Goal: Task Accomplishment & Management: Complete application form

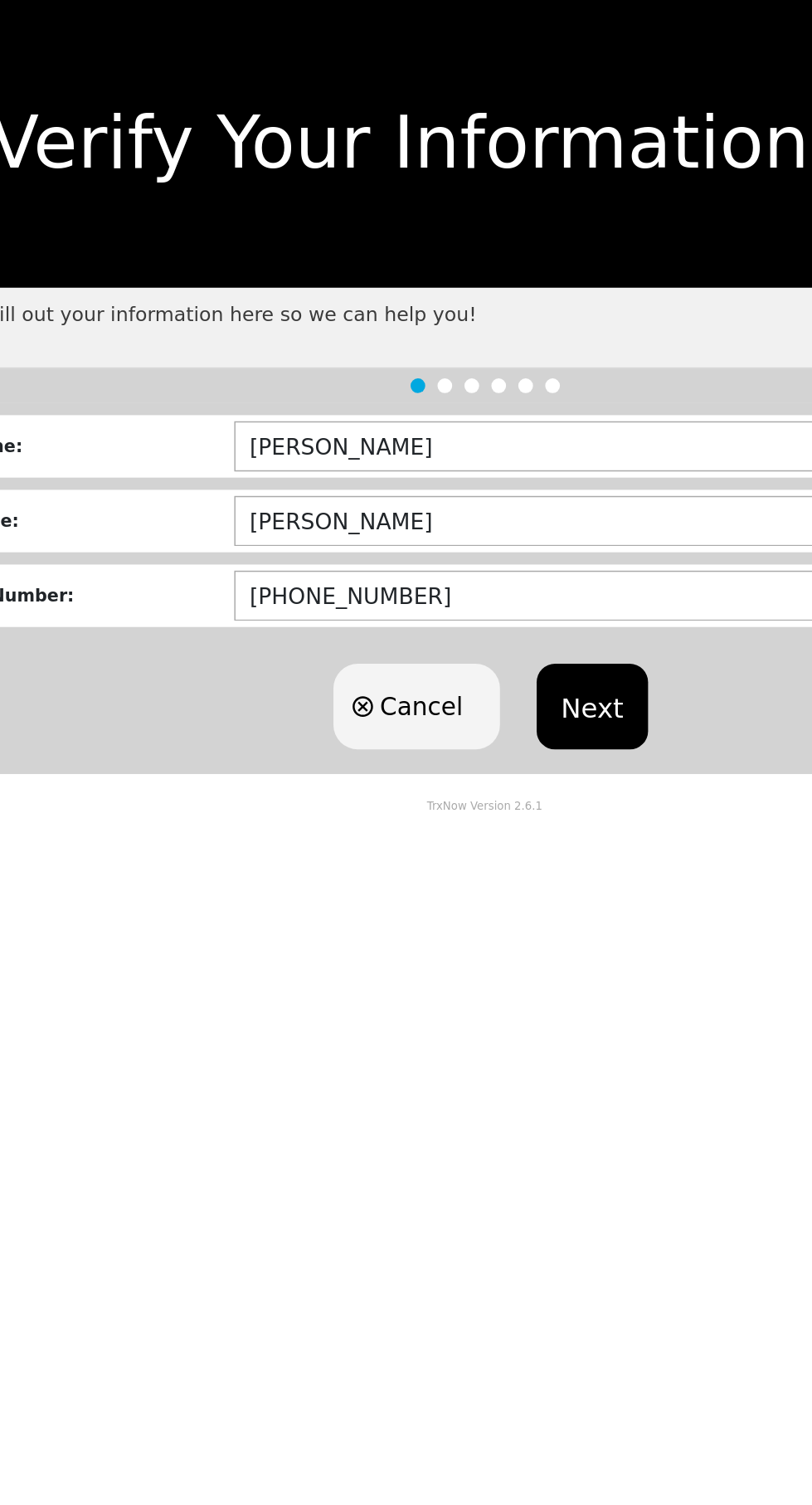
click at [471, 471] on button "Next" at bounding box center [479, 478] width 76 height 58
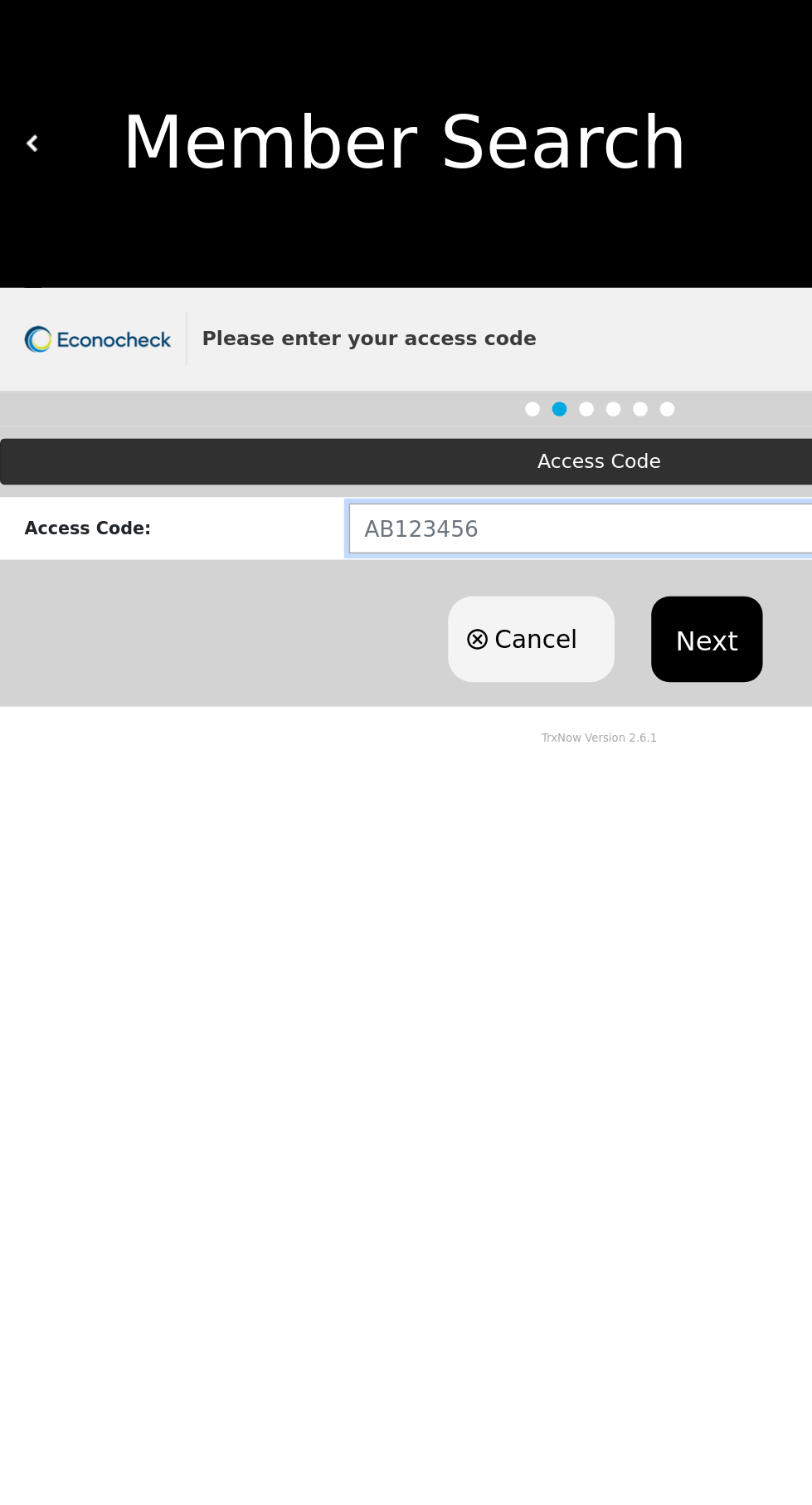
paste input "ID154393"
type input "ID154393"
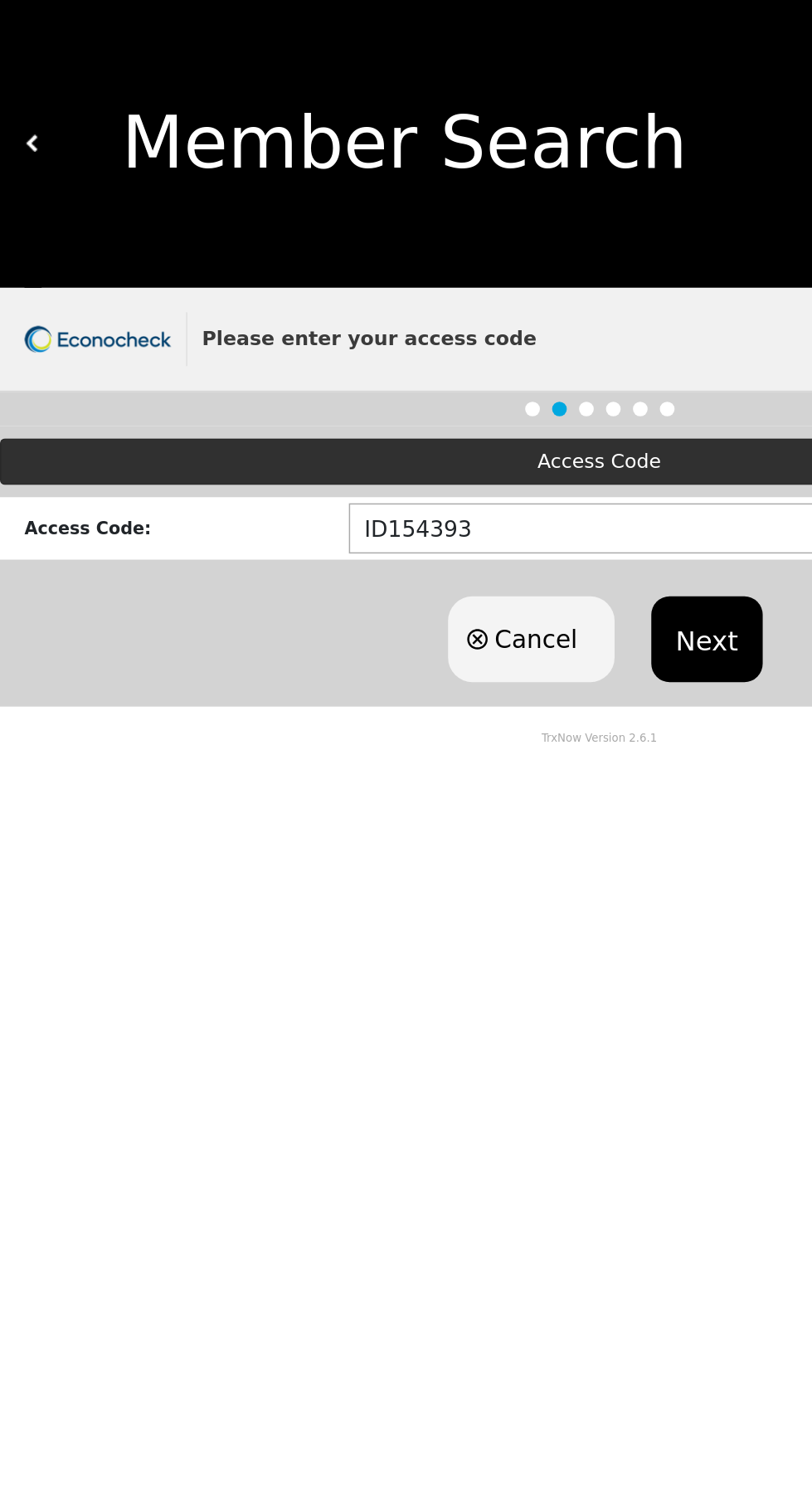
click at [466, 439] on button "Next" at bounding box center [479, 433] width 76 height 58
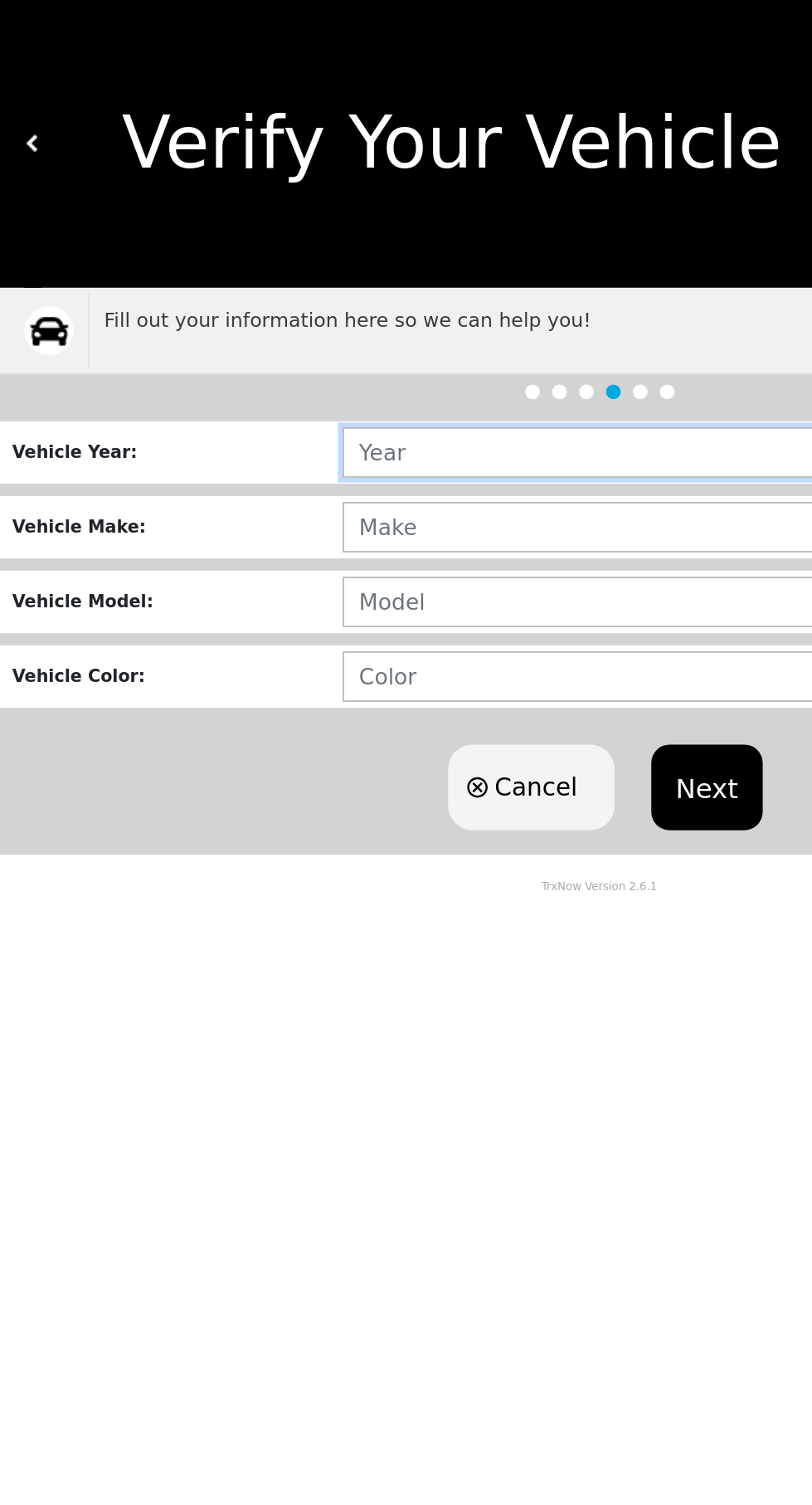
click at [289, 307] on input "text" at bounding box center [515, 307] width 567 height 34
type input "1979"
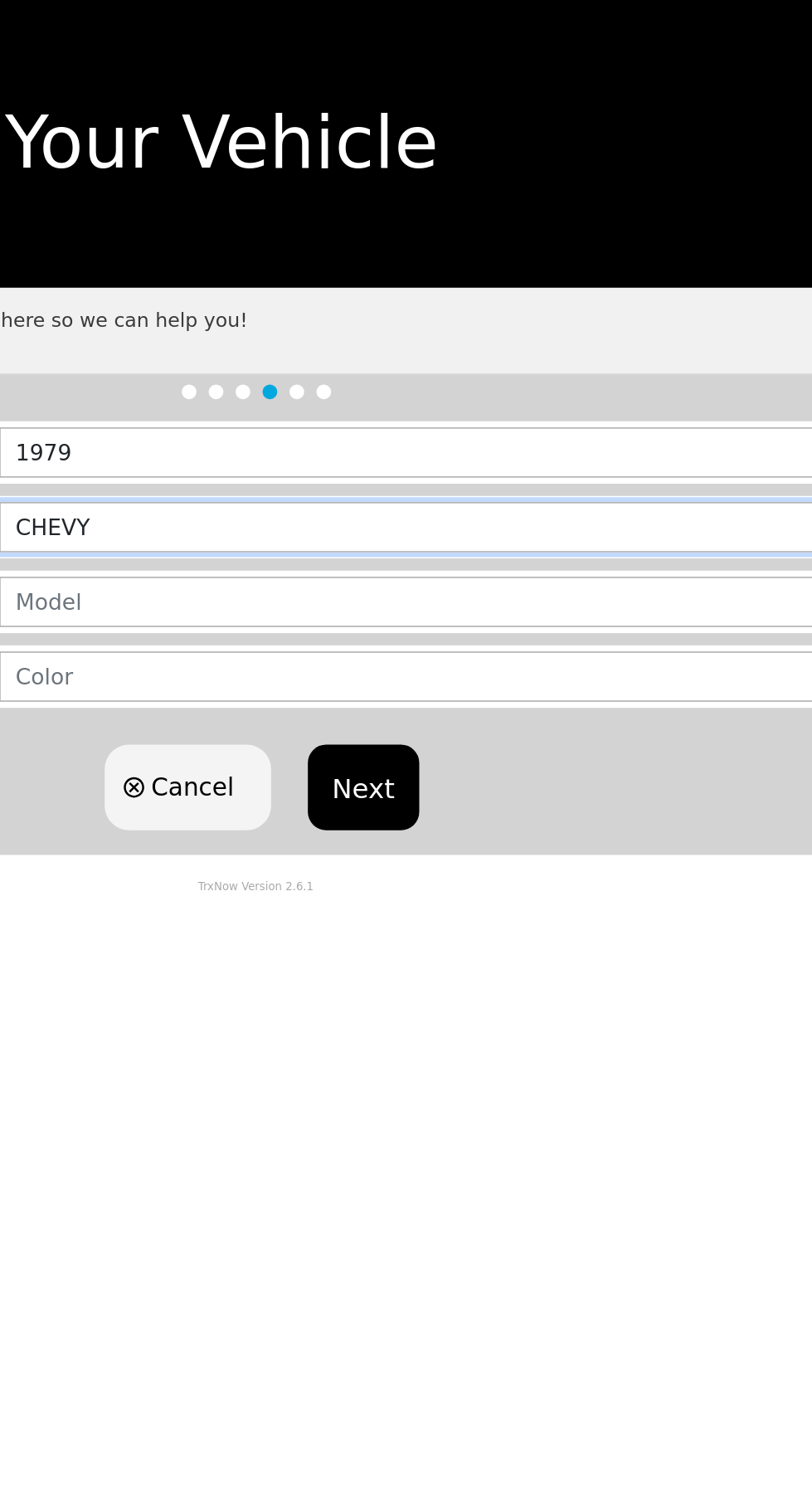
type input "CHEVY"
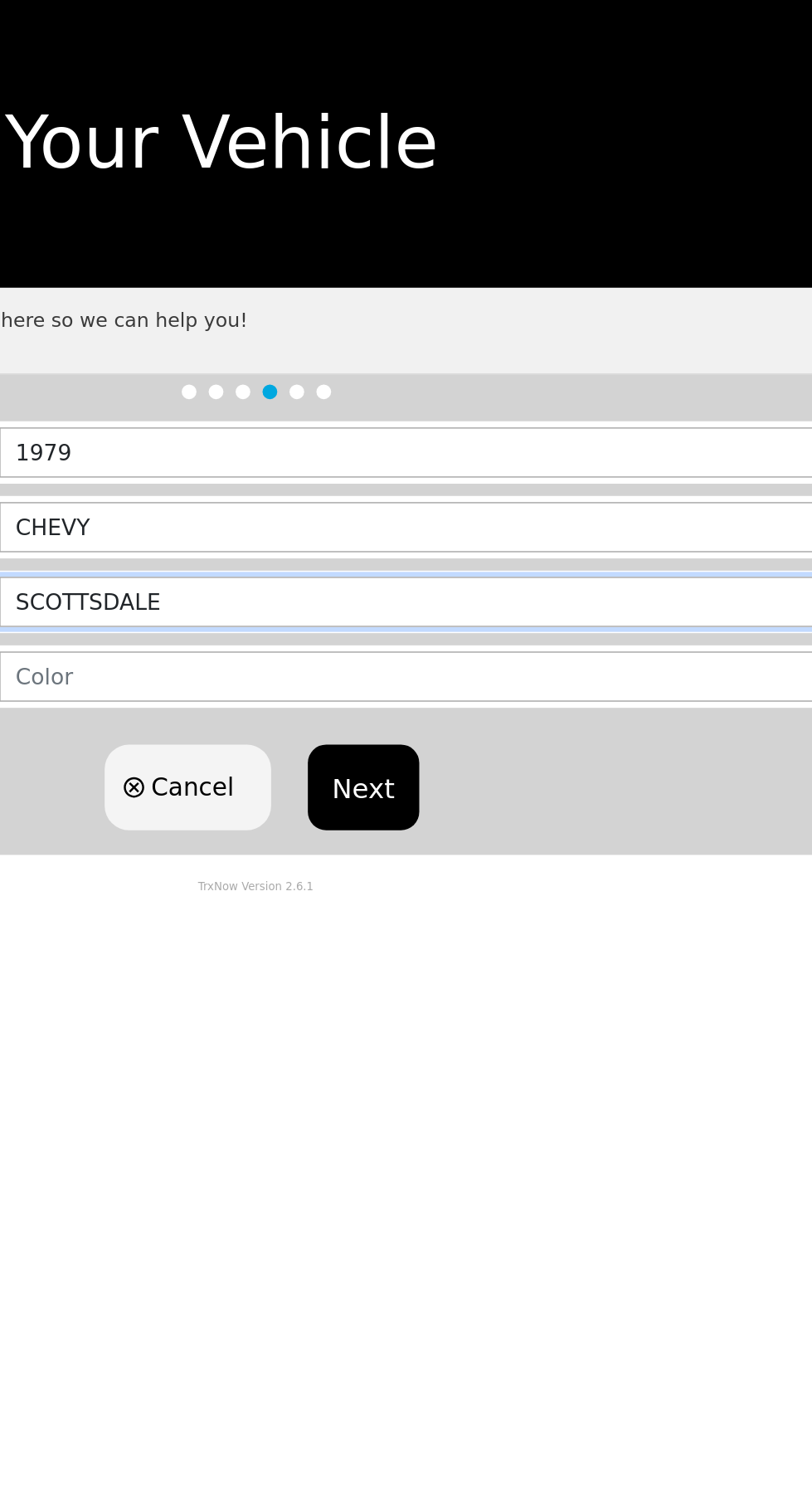
type input "SCOTTSDALE"
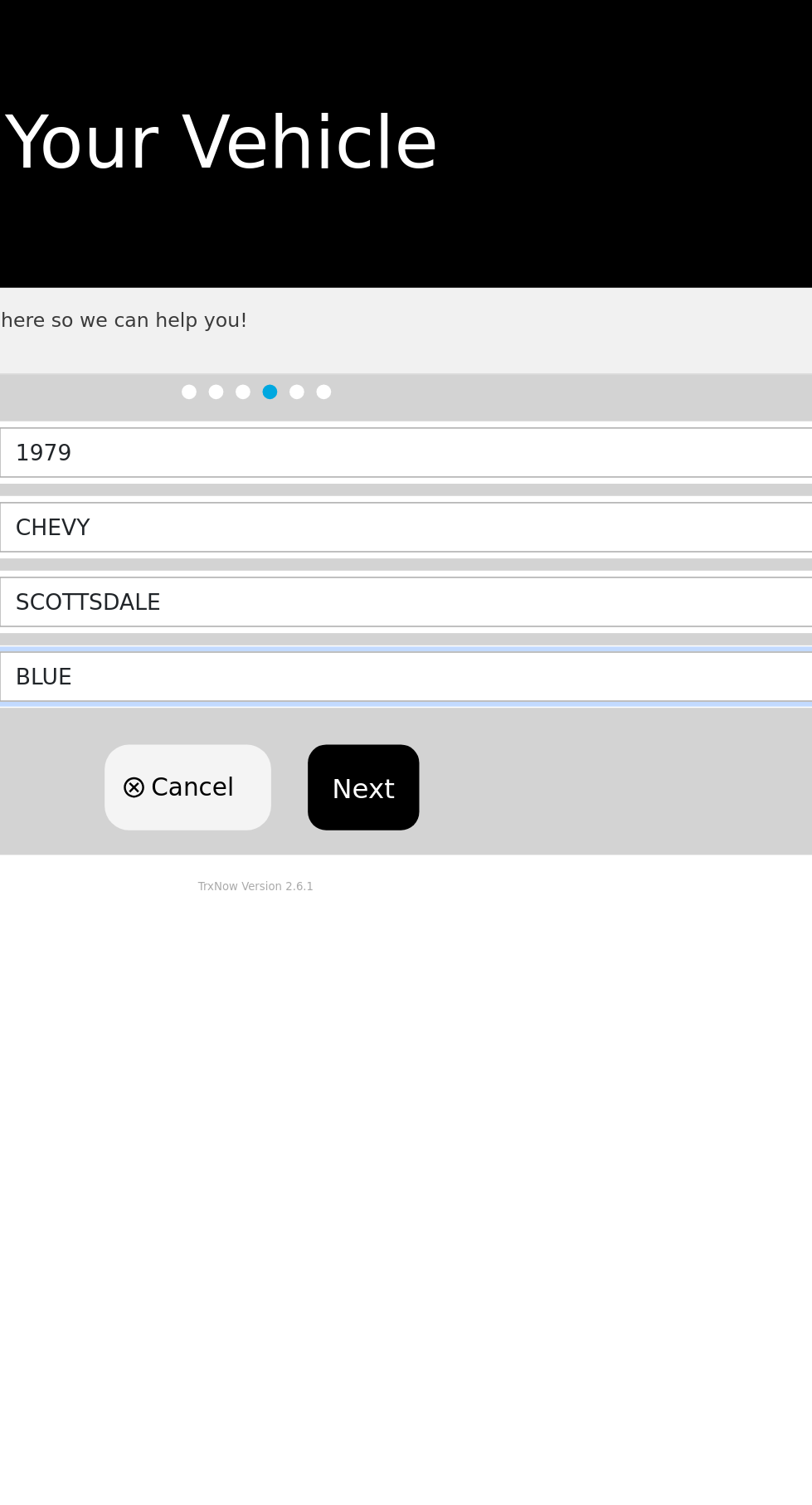
type input "BLUE"
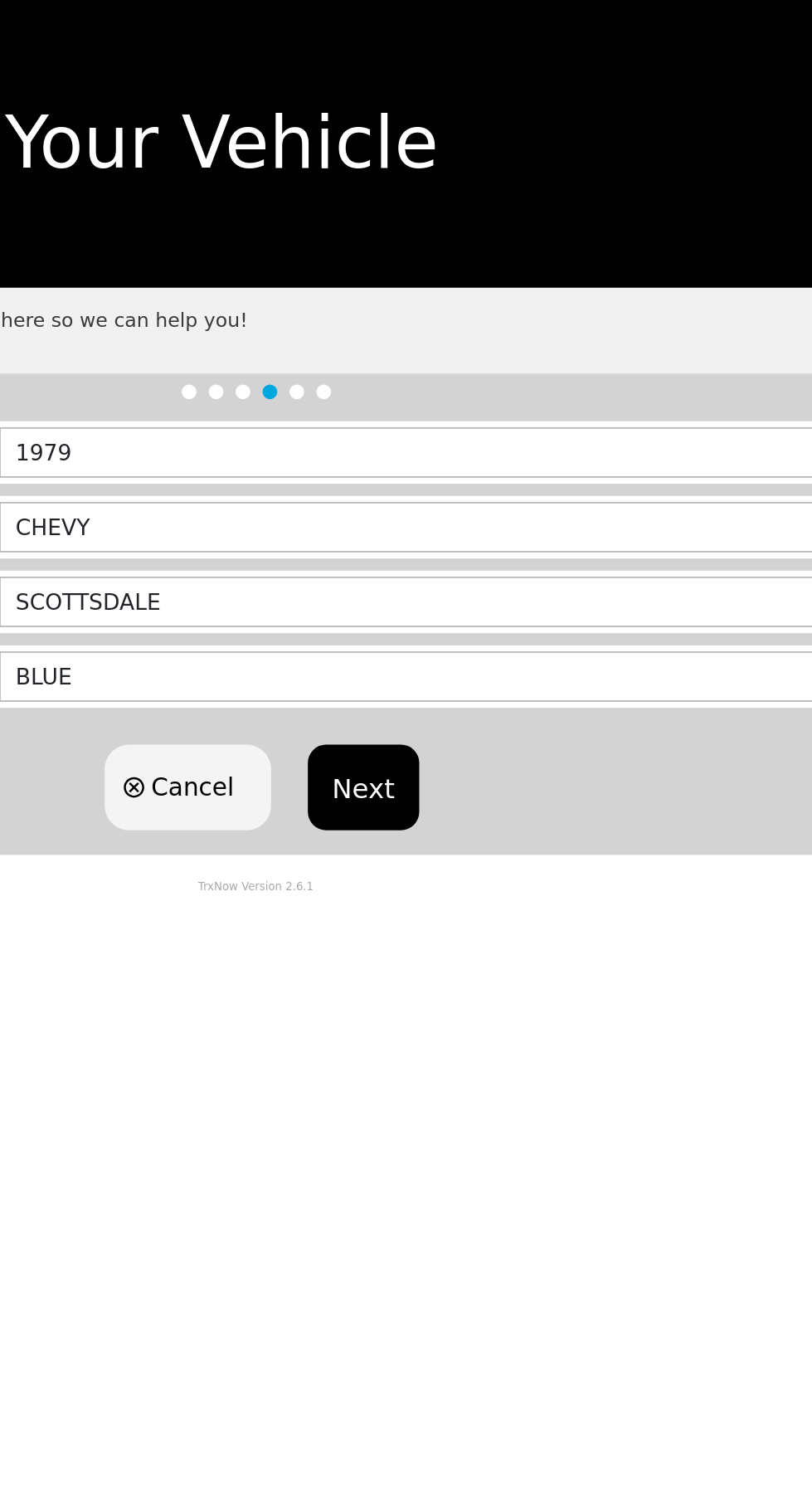
click at [473, 524] on button "Next" at bounding box center [479, 533] width 76 height 58
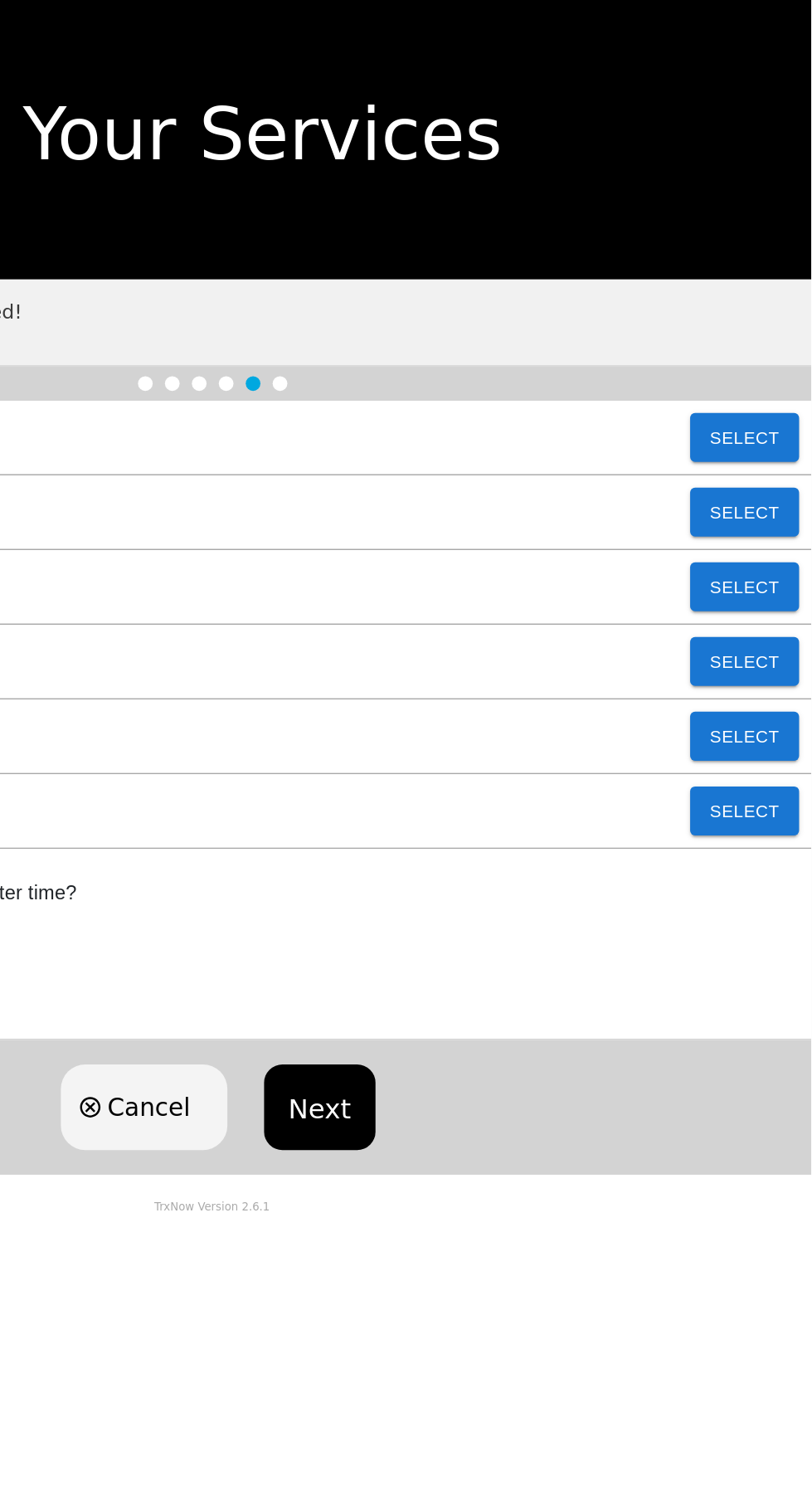
click at [777, 553] on button "Select" at bounding box center [767, 555] width 74 height 33
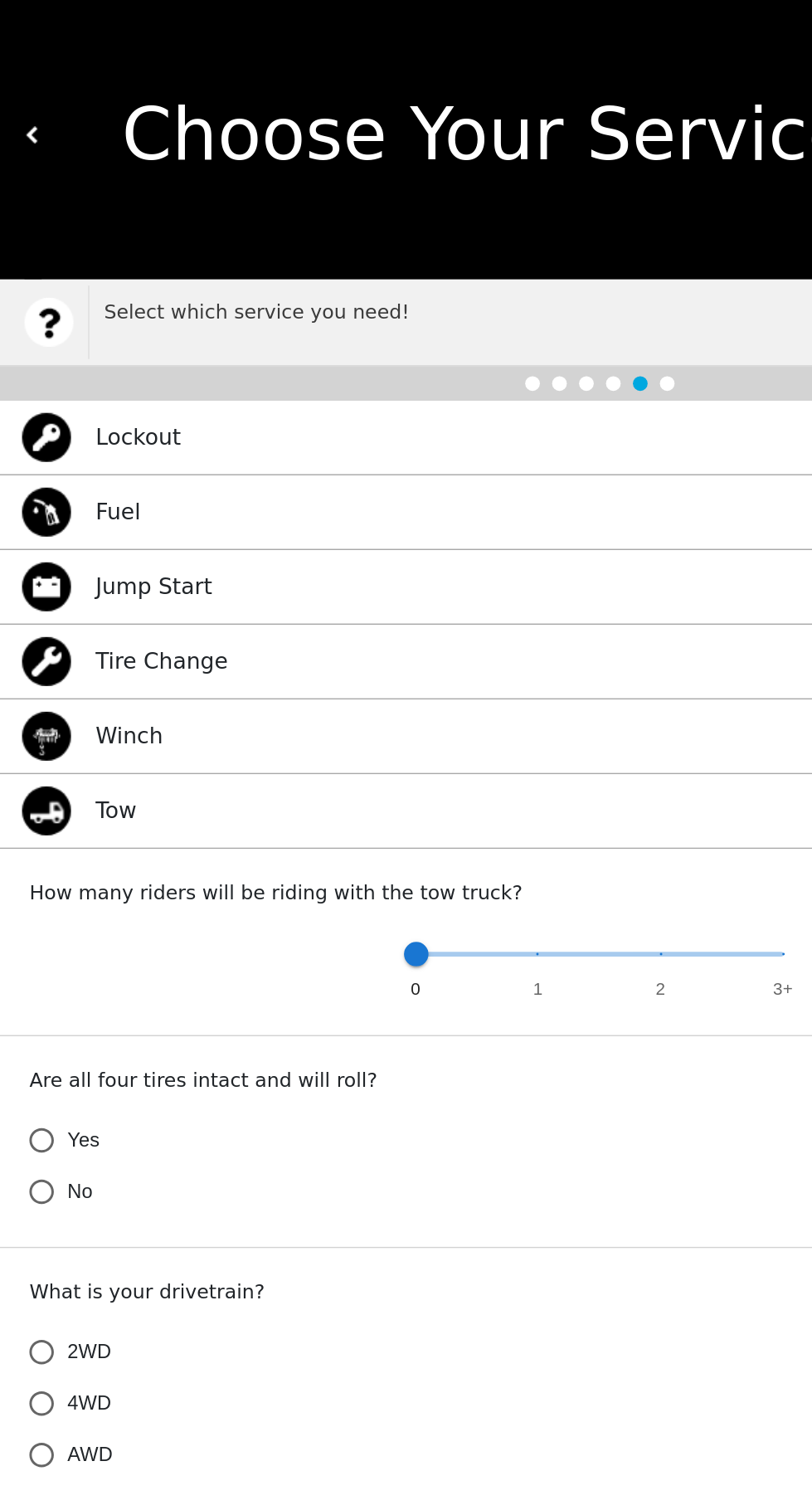
type input "1"
click at [355, 655] on span "0 1 2 3+" at bounding box center [406, 651] width 249 height 37
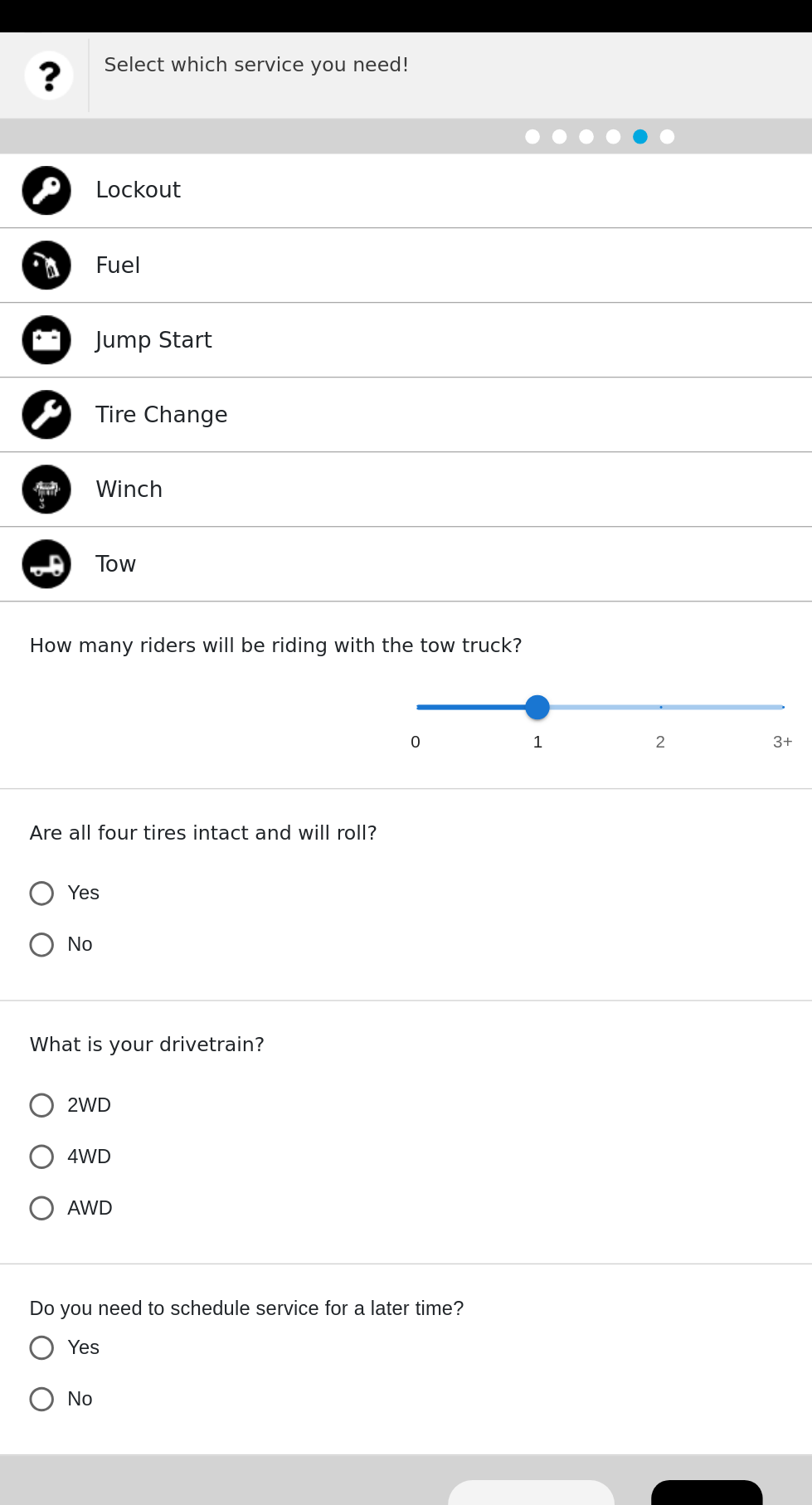
click at [41, 774] on input "Yes" at bounding box center [27, 778] width 35 height 35
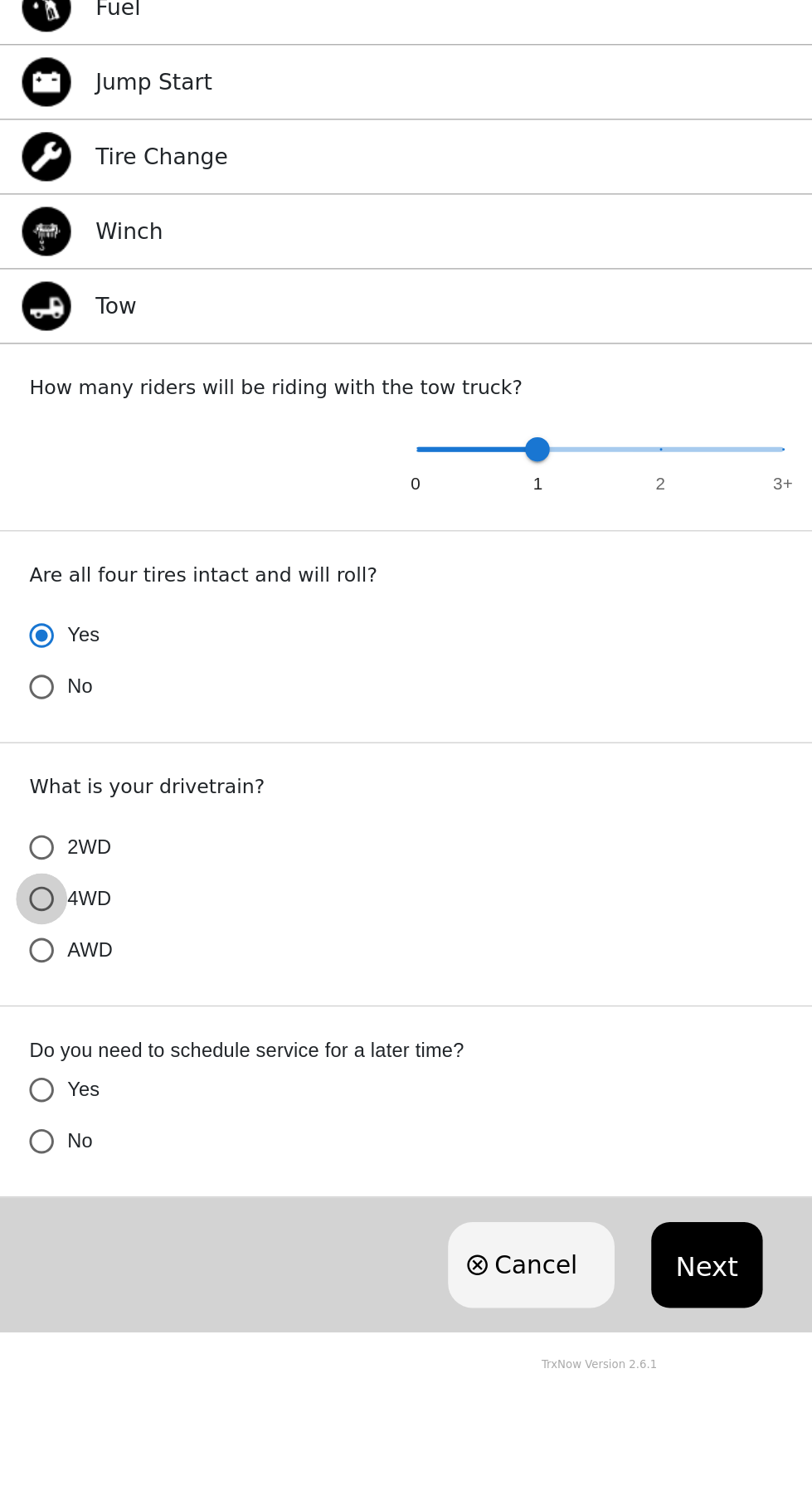
click at [31, 962] on input "4WD" at bounding box center [27, 956] width 35 height 35
radio input "true"
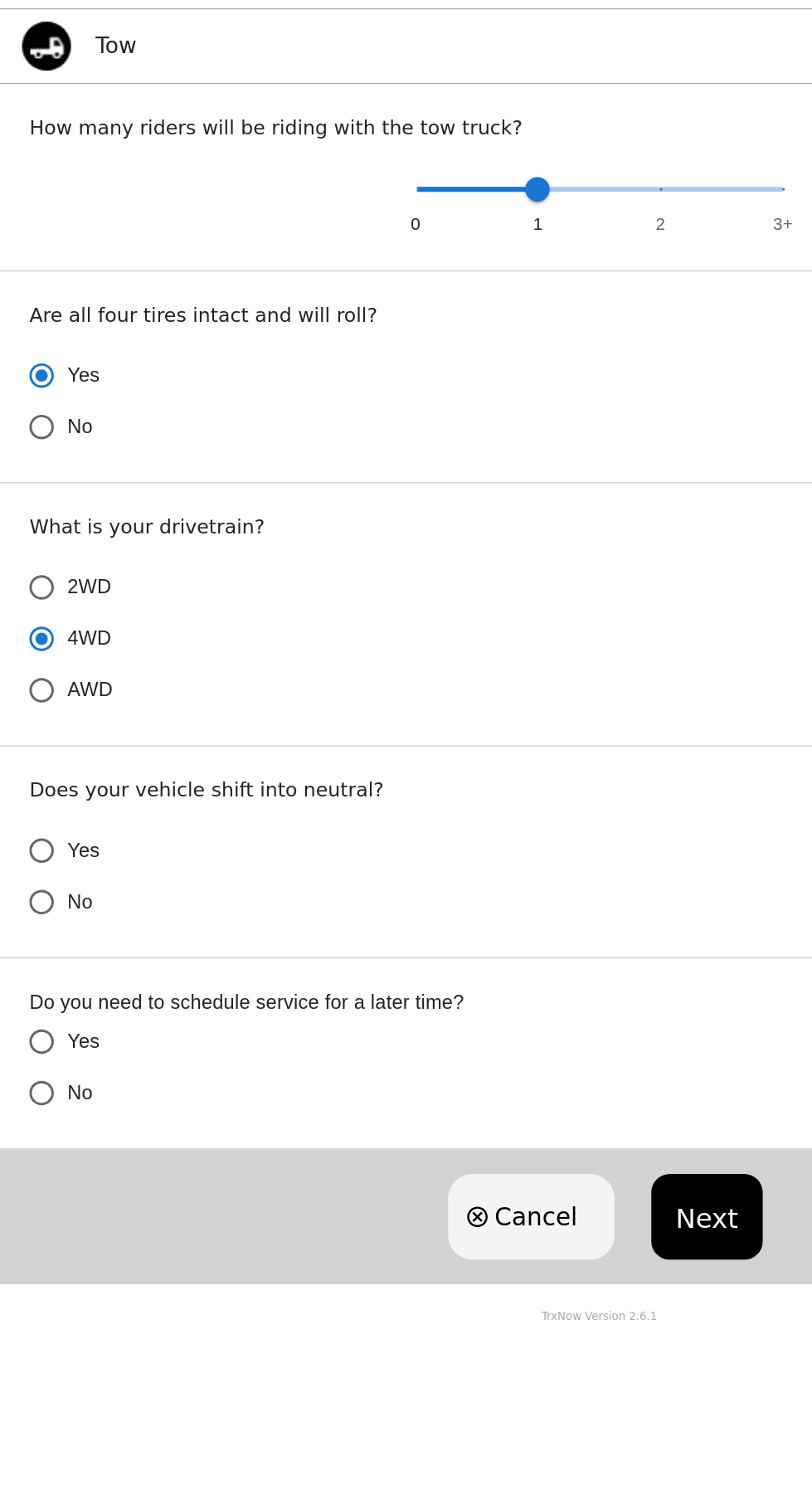
click at [38, 1104] on input "Yes" at bounding box center [27, 1100] width 35 height 35
radio input "true"
radio input "false"
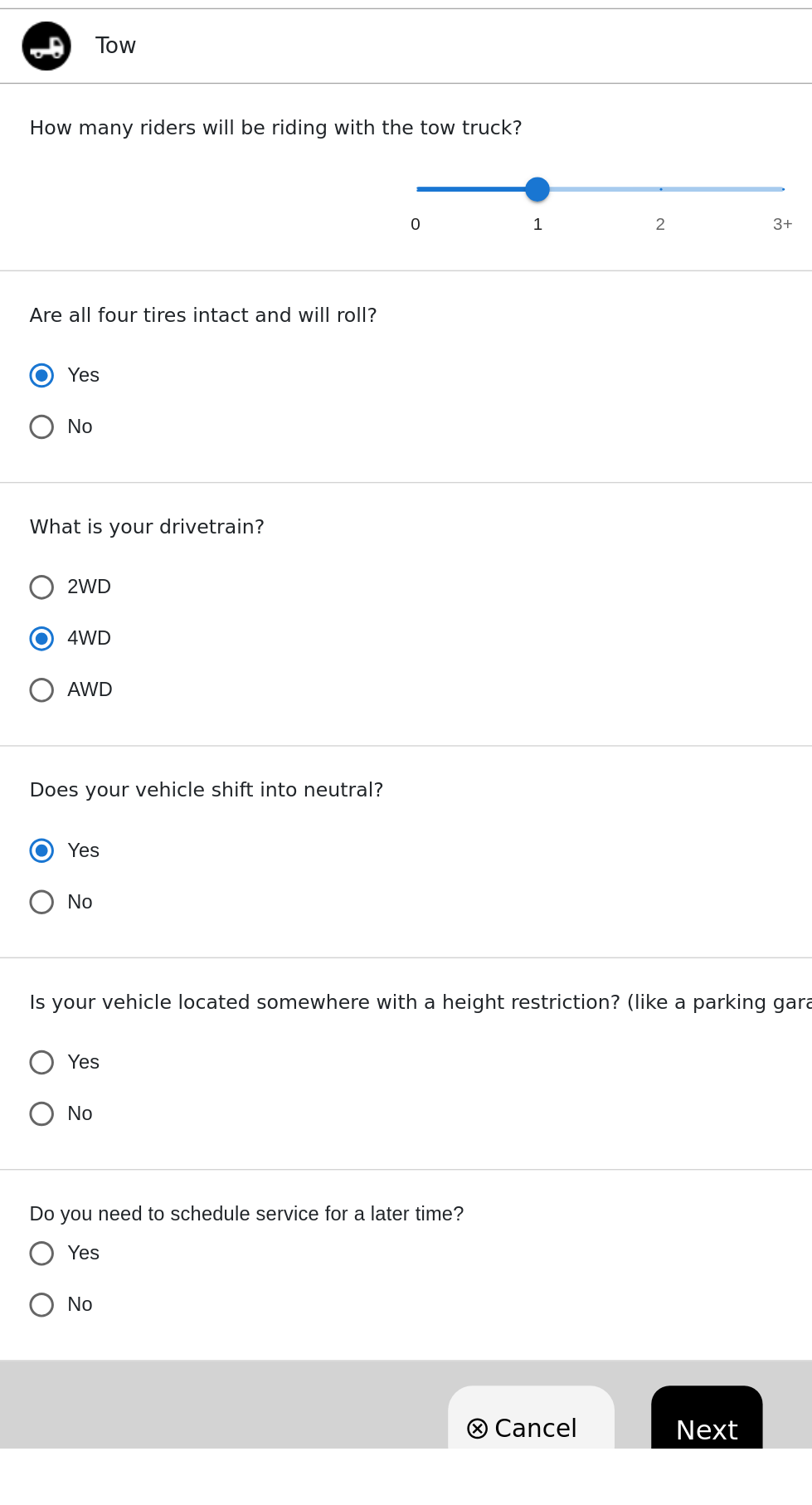
click at [33, 1283] on input "No" at bounding box center [27, 1278] width 35 height 35
radio input "false"
radio input "true"
radio input "false"
click at [31, 1411] on input "No" at bounding box center [27, 1408] width 35 height 35
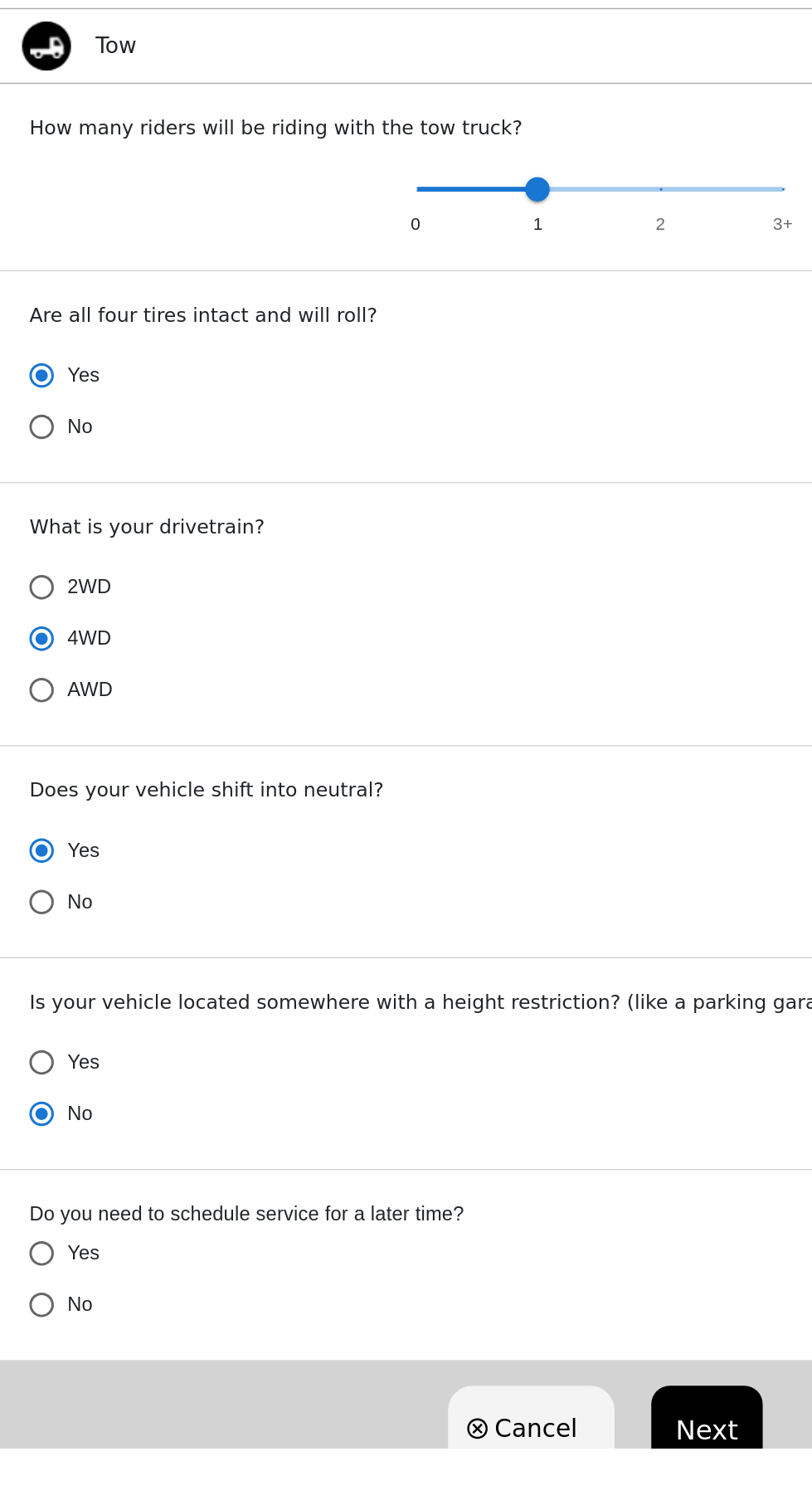
radio input "false"
radio input "true"
click at [482, 1503] on button "Next" at bounding box center [479, 1491] width 76 height 58
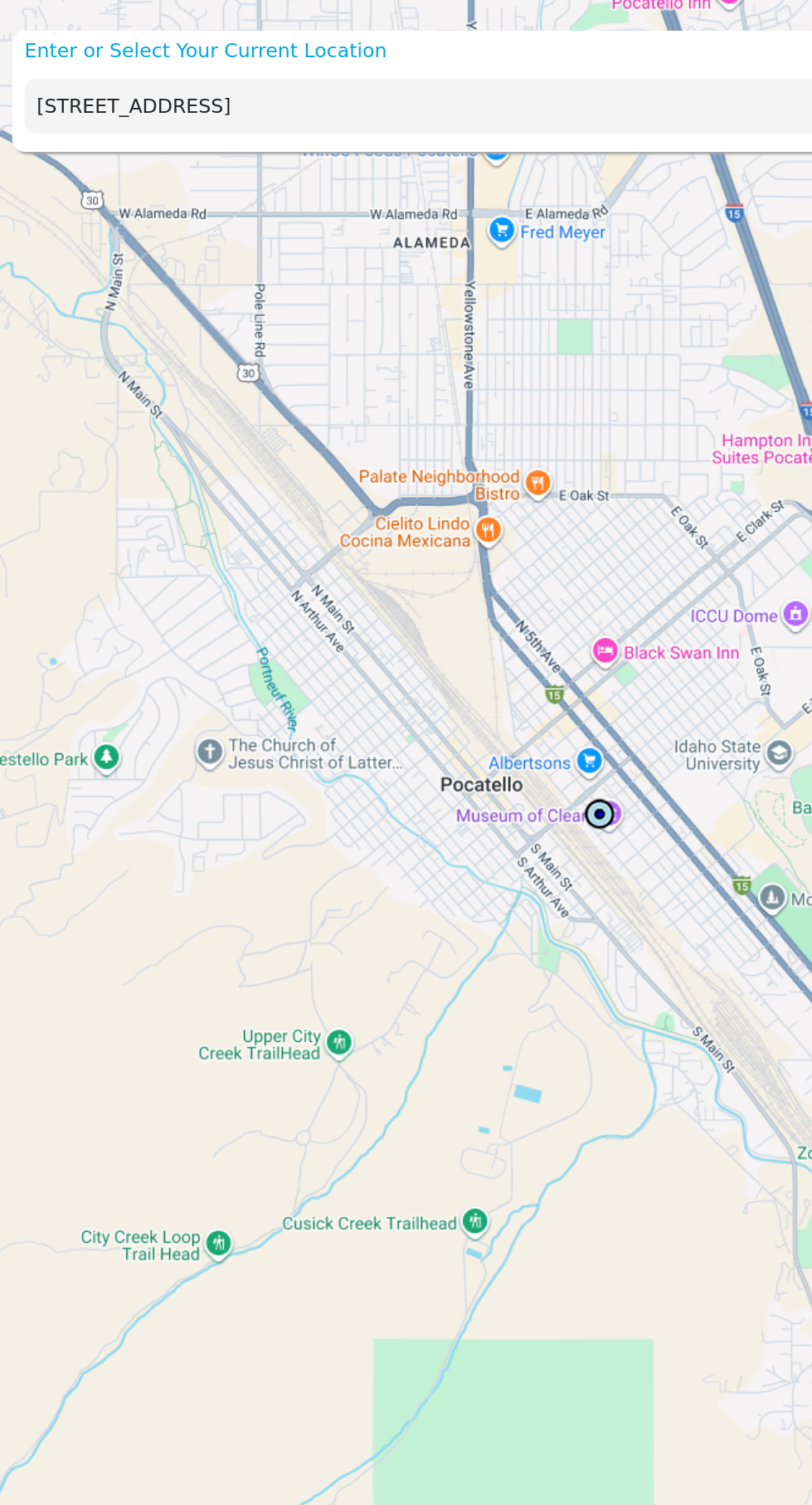
click at [202, 68] on input "[STREET_ADDRESS]" at bounding box center [367, 71] width 701 height 37
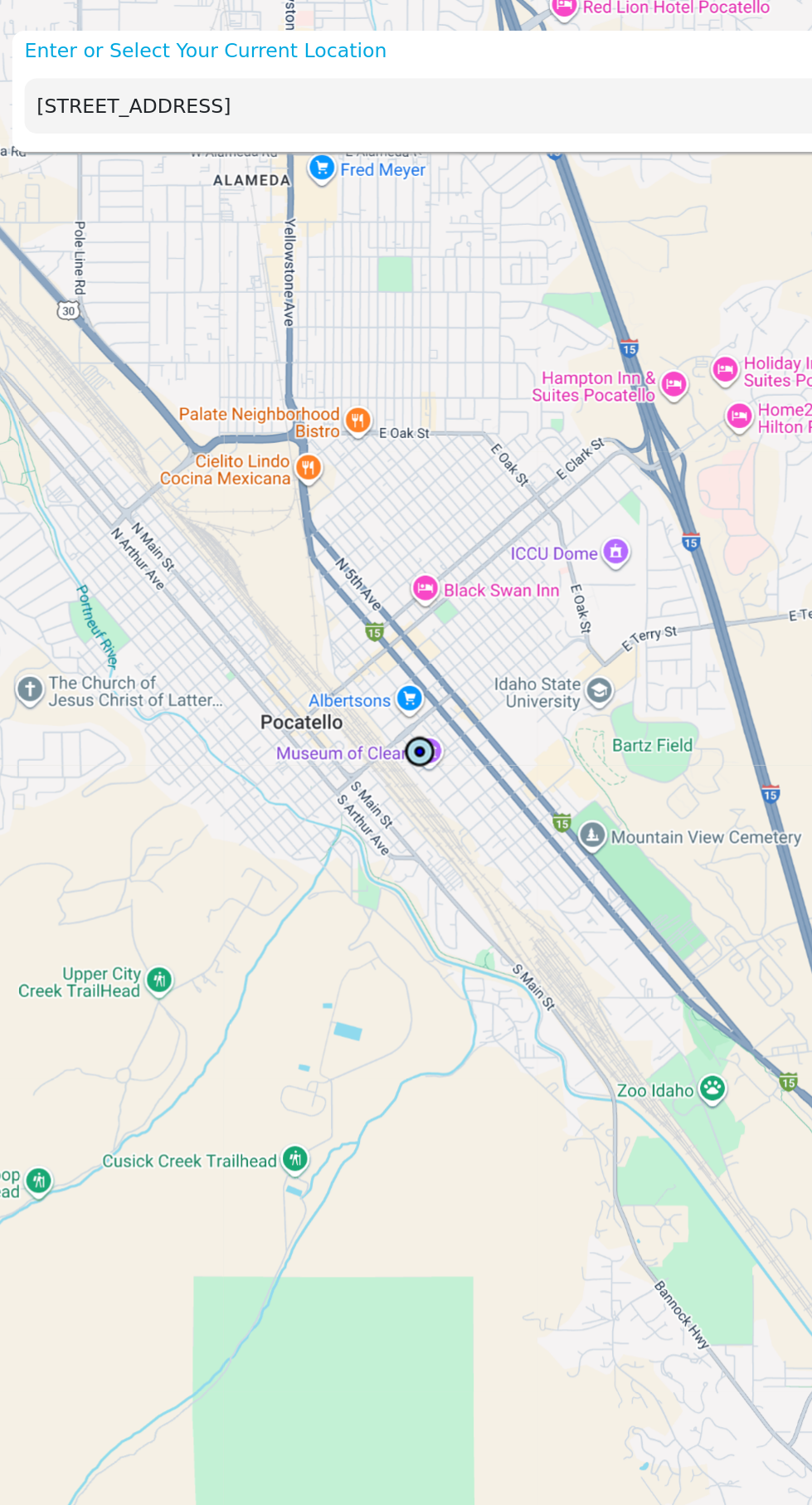
click at [311, 63] on input "[STREET_ADDRESS]" at bounding box center [367, 71] width 701 height 37
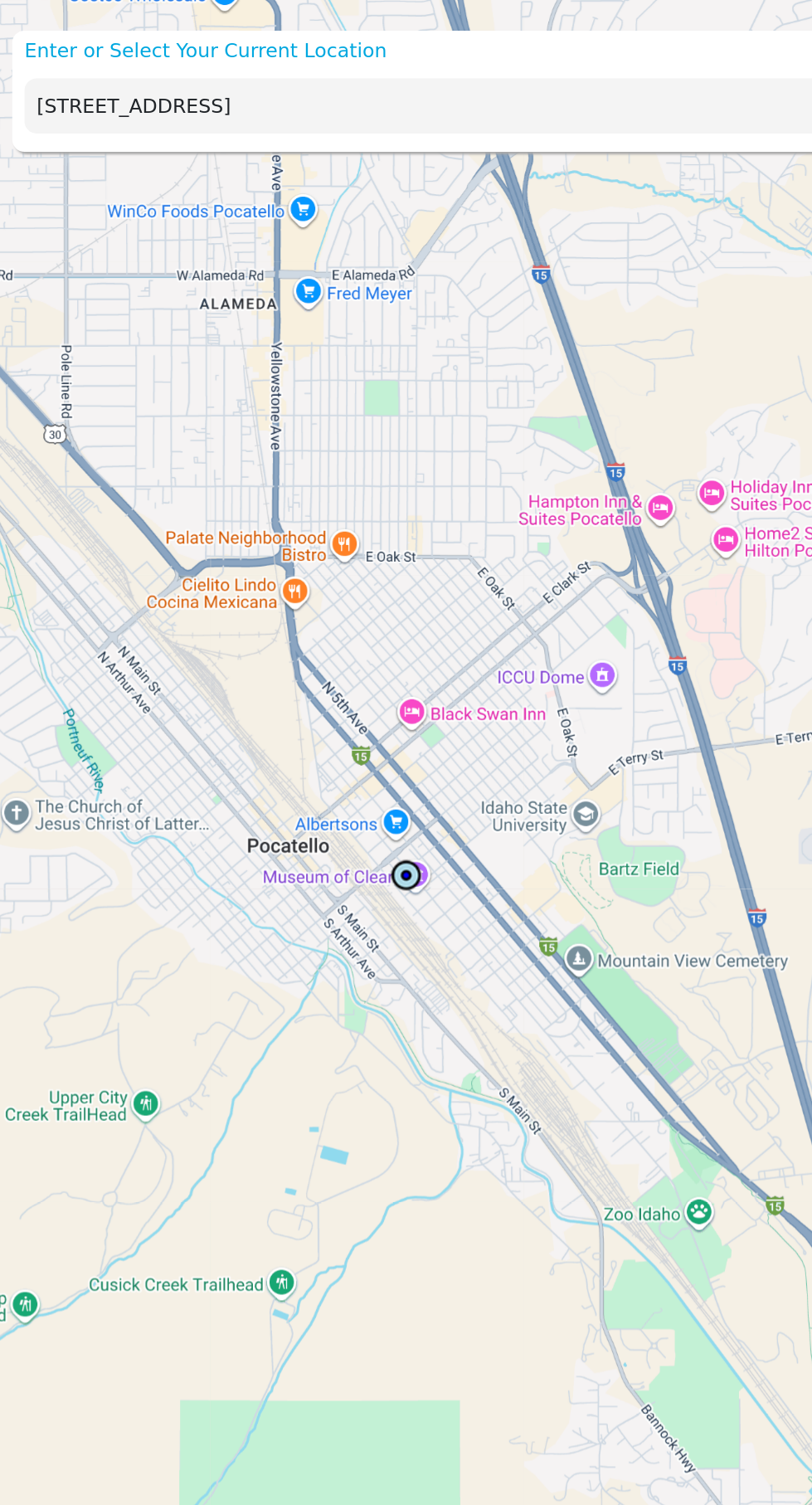
click at [309, 62] on input "[STREET_ADDRESS]" at bounding box center [367, 71] width 701 height 37
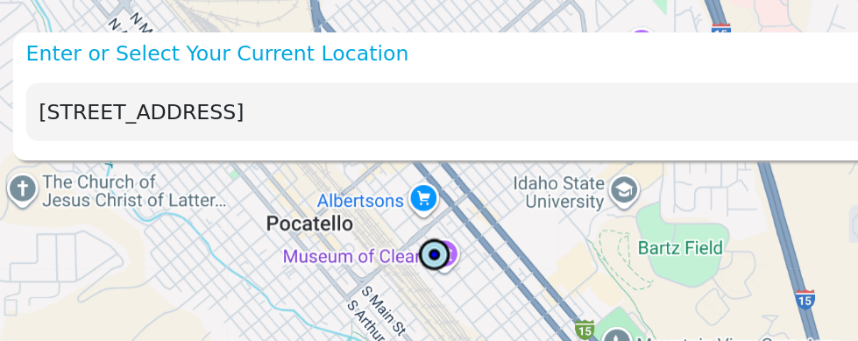
click at [297, 80] on input "[STREET_ADDRESS]" at bounding box center [388, 75] width 741 height 39
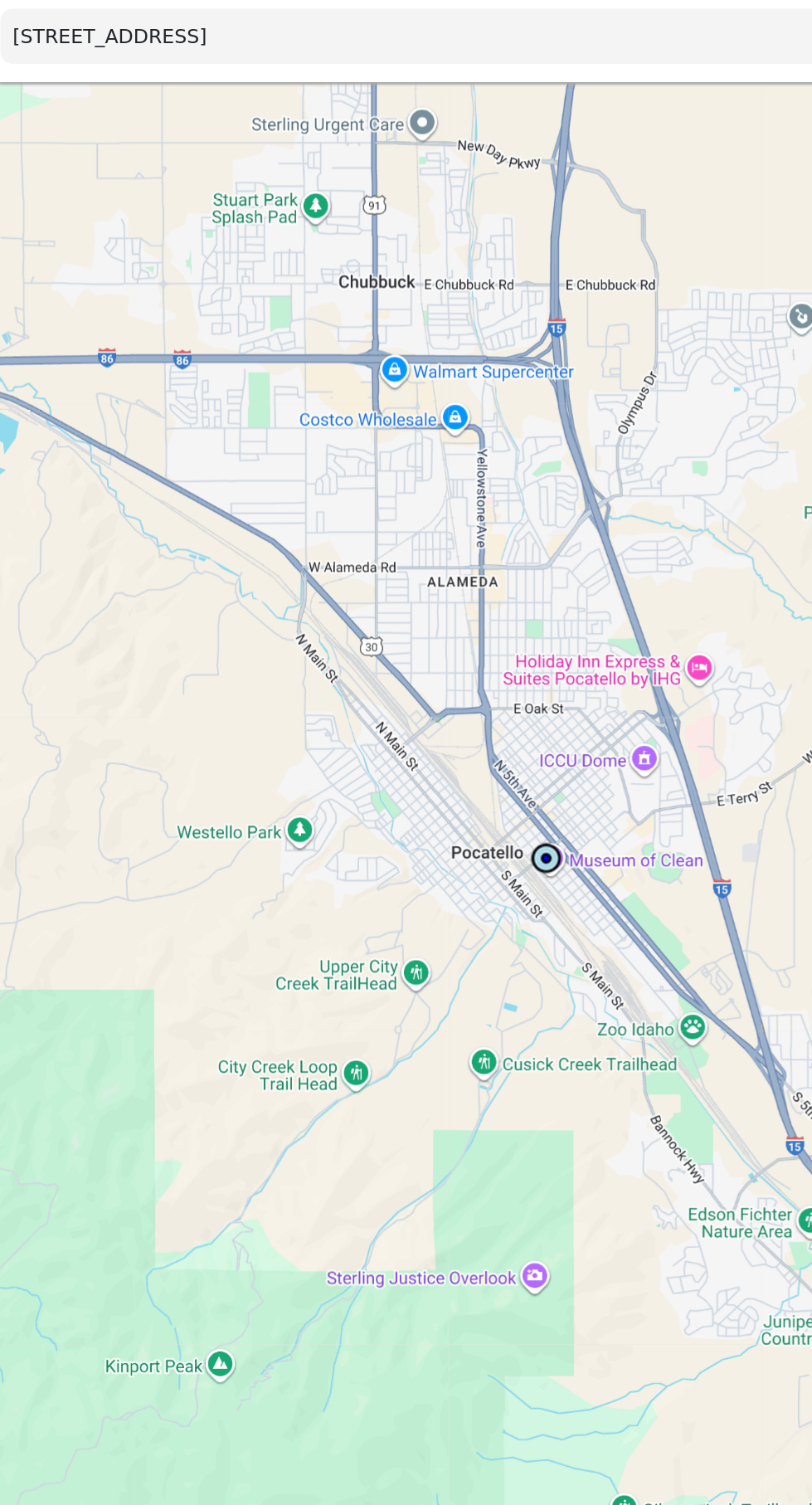
click at [328, 62] on input "[STREET_ADDRESS]" at bounding box center [367, 71] width 701 height 37
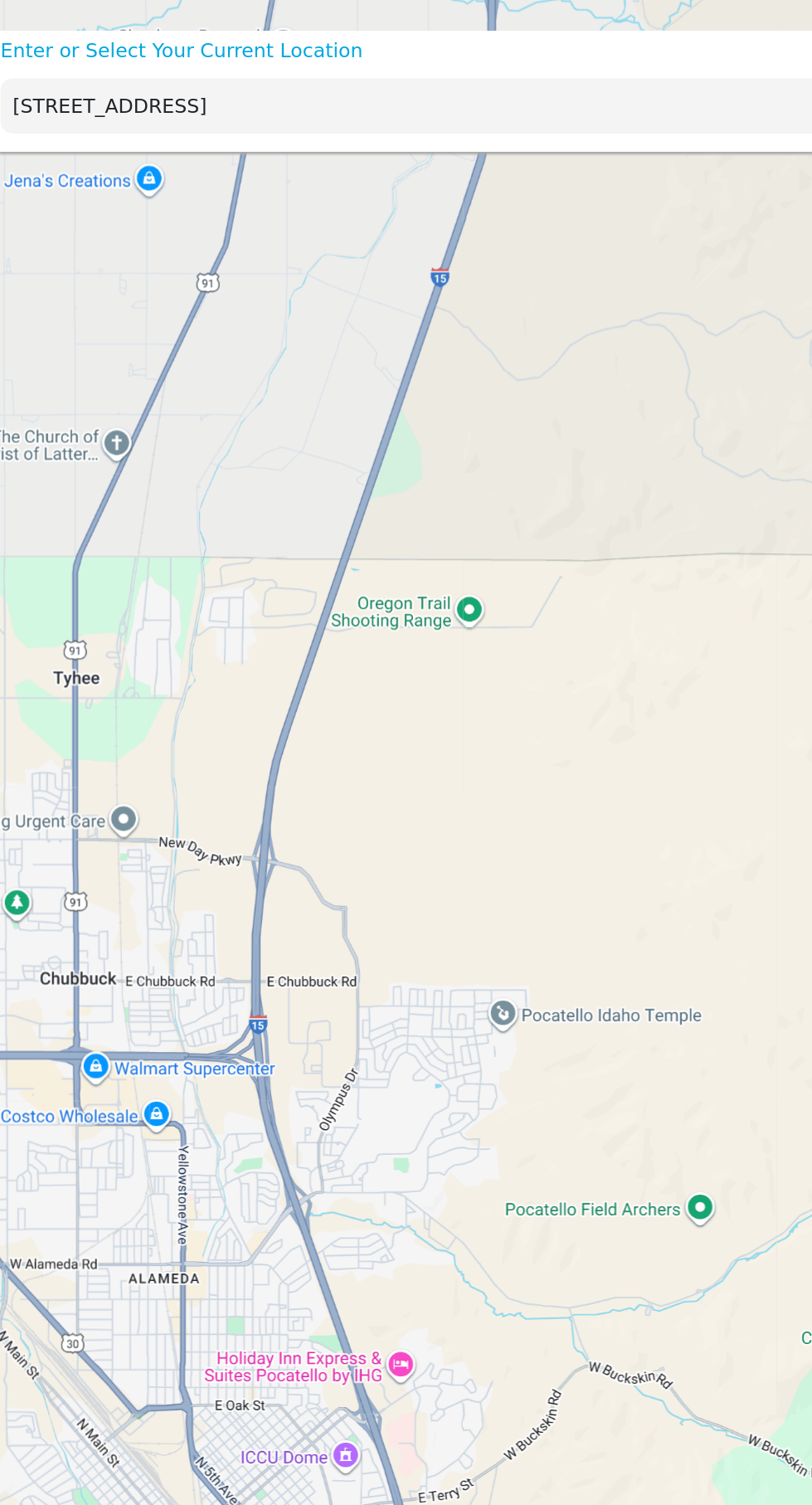
click at [63, 73] on input "[STREET_ADDRESS]" at bounding box center [367, 71] width 701 height 37
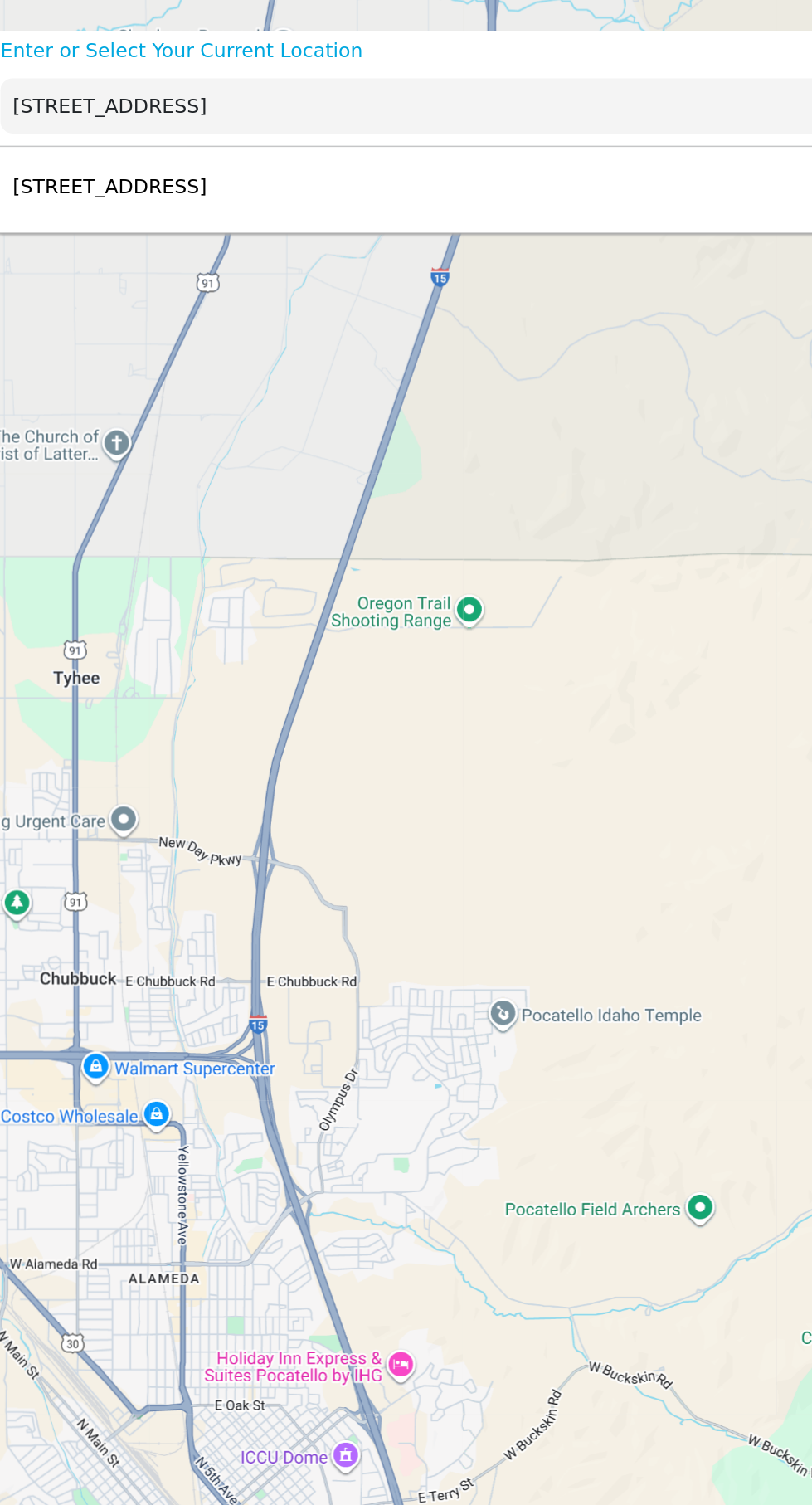
click at [144, 123] on p "[STREET_ADDRESS]" at bounding box center [87, 127] width 140 height 20
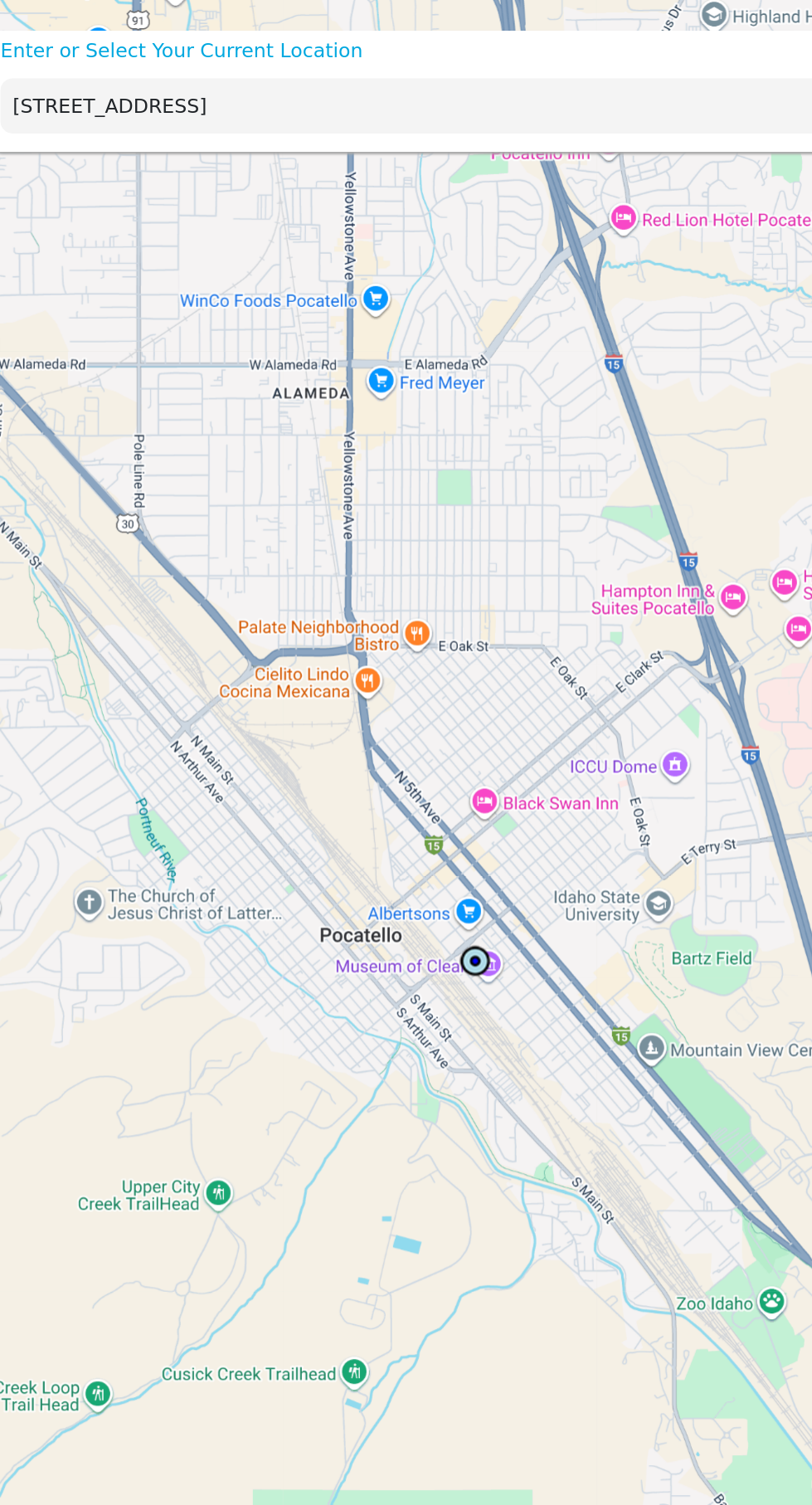
click at [52, 70] on input "[STREET_ADDRESS]" at bounding box center [367, 71] width 701 height 37
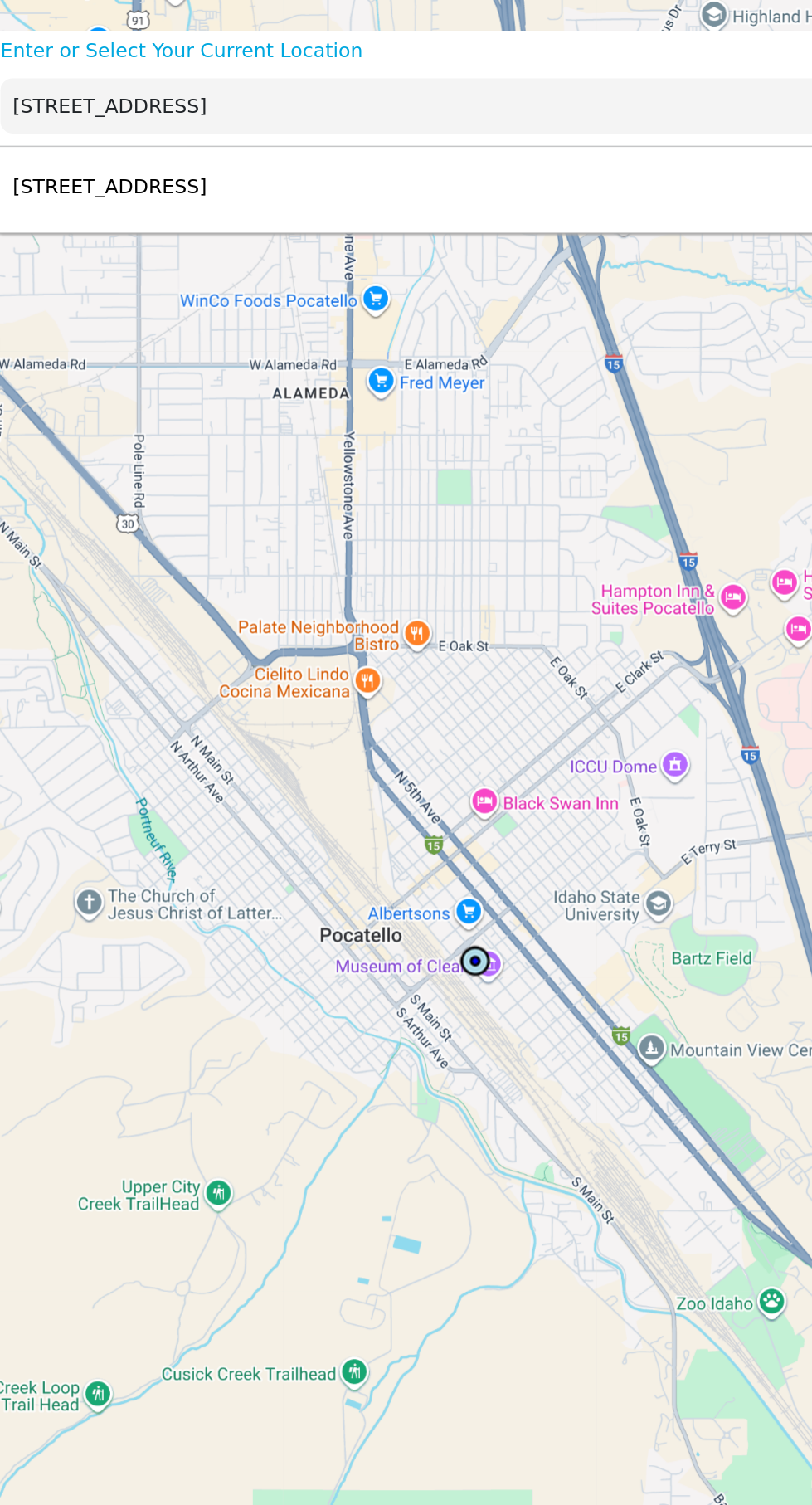
click at [139, 115] on div "[STREET_ADDRESS] Select" at bounding box center [394, 126] width 771 height 54
type input "[STREET_ADDRESS]"
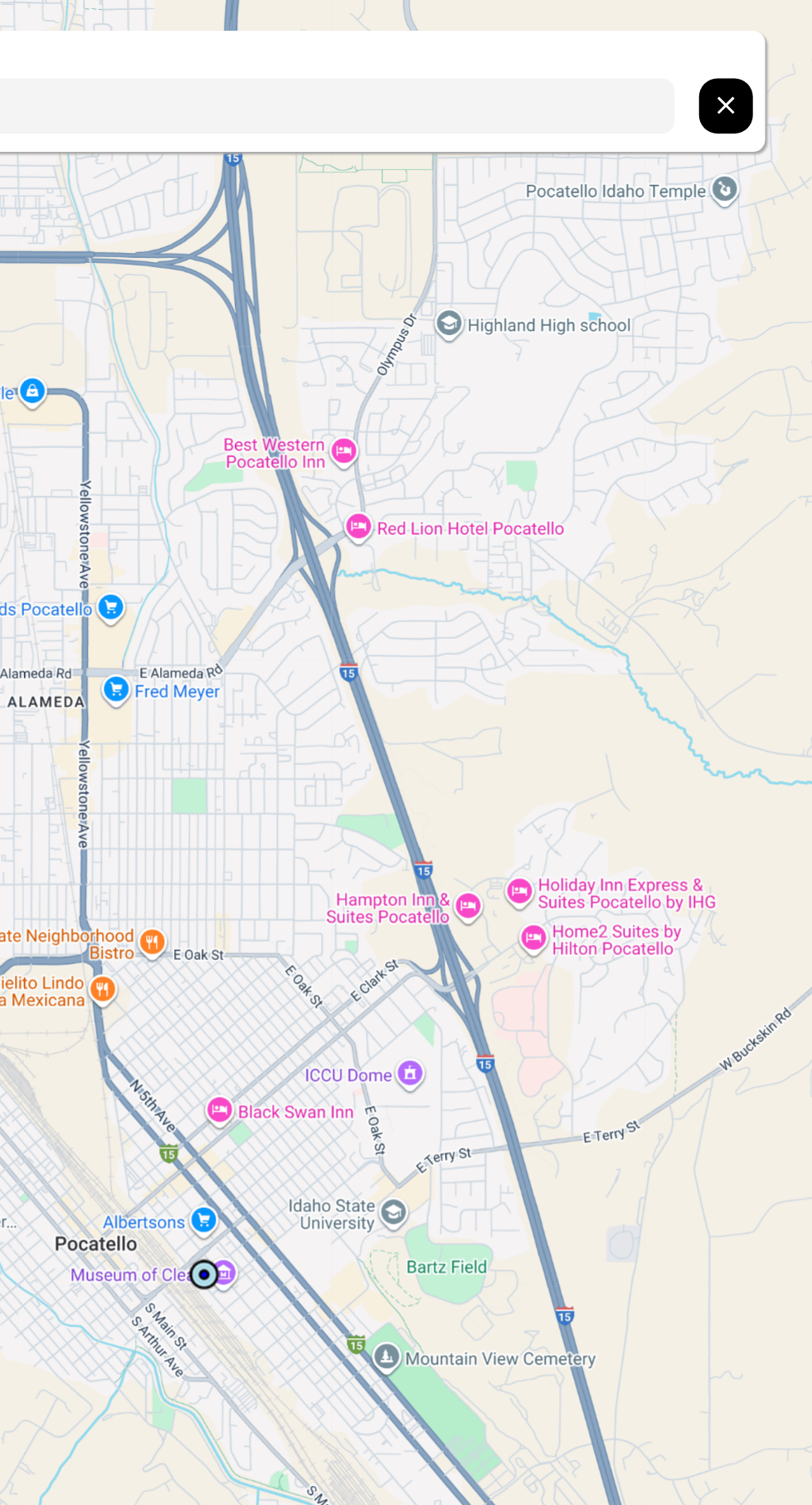
click at [750, 73] on icon "hidden" at bounding box center [753, 71] width 11 height 11
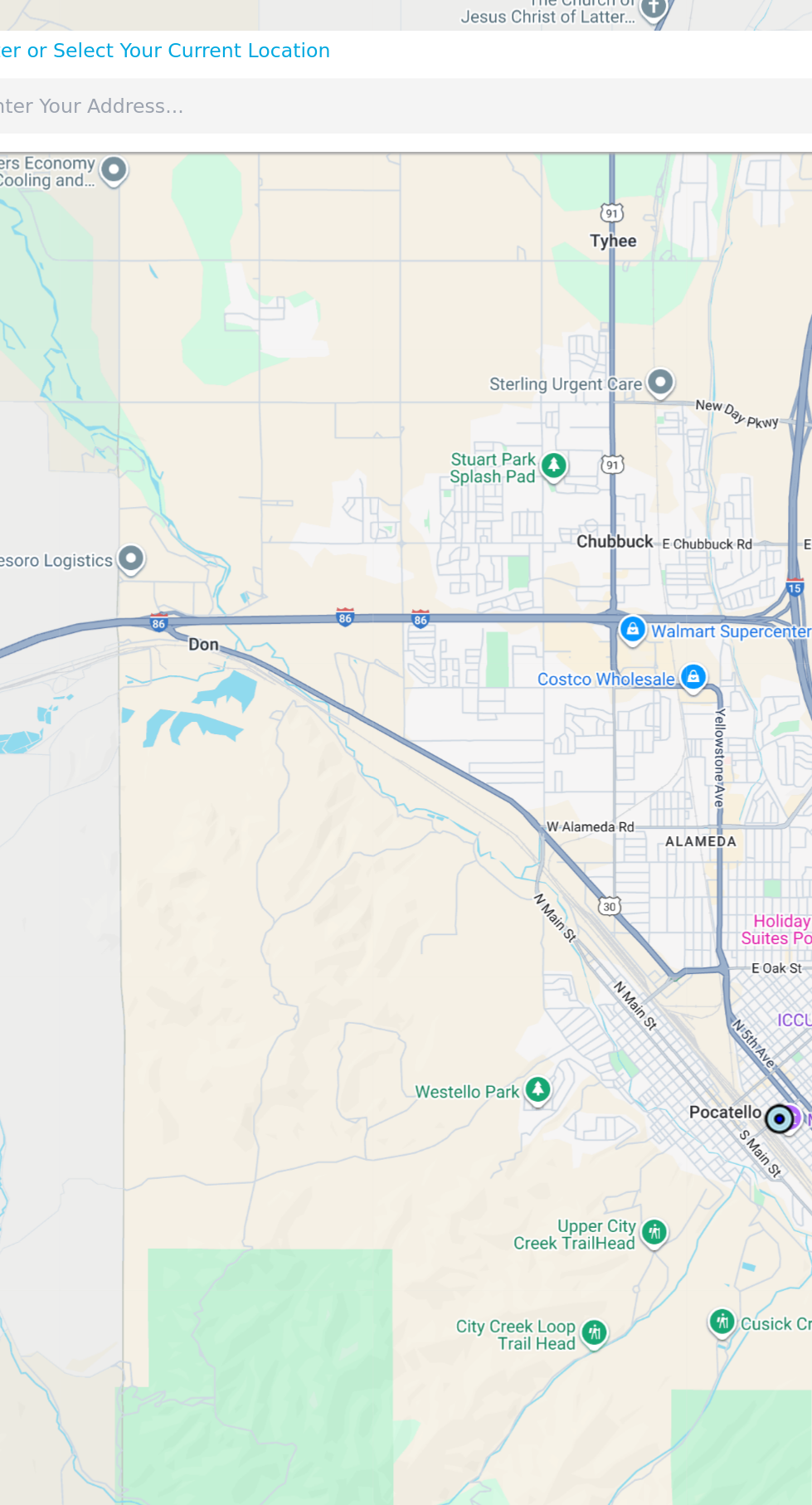
click at [137, 71] on input "text" at bounding box center [367, 71] width 701 height 37
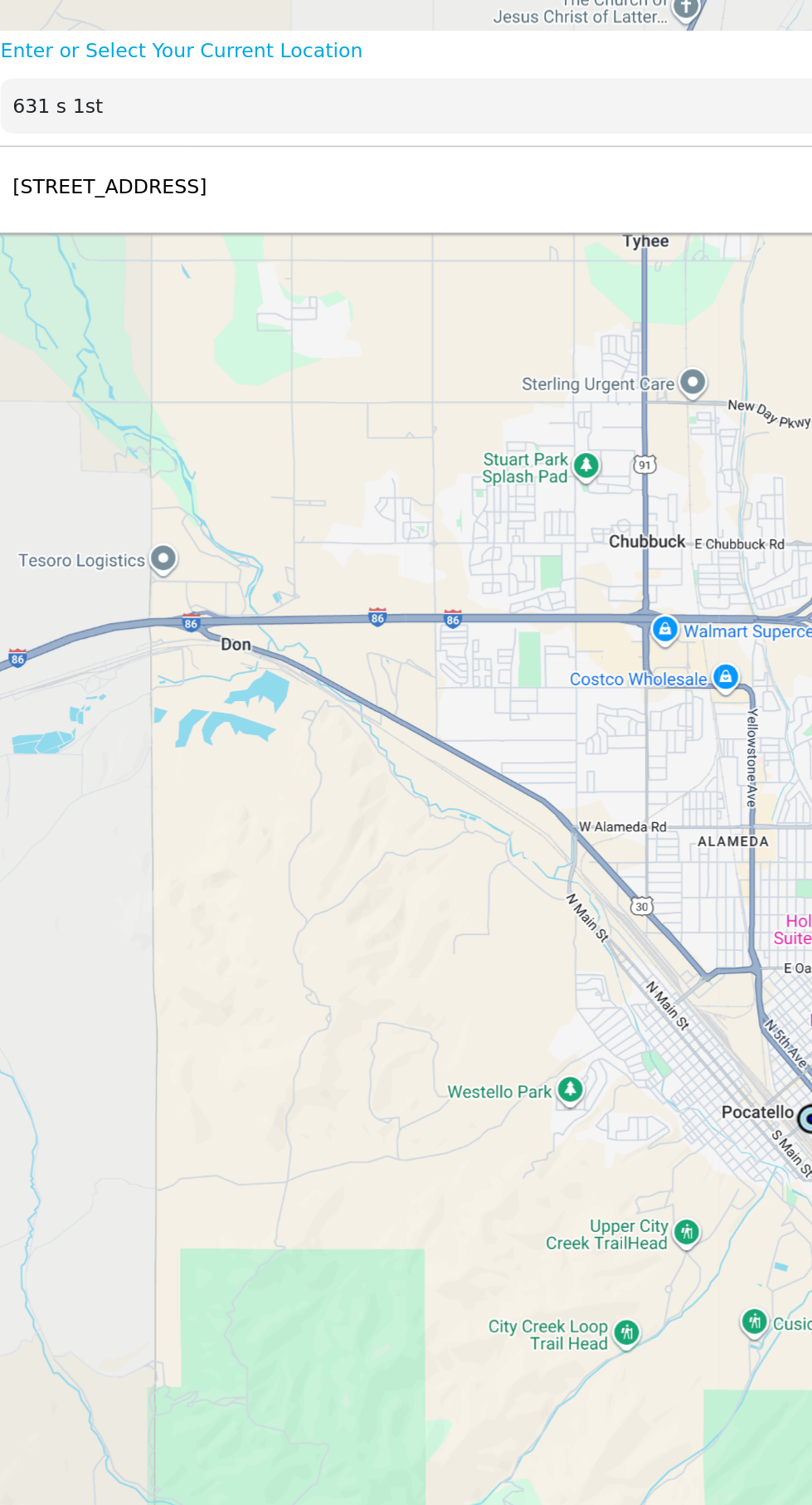
click at [157, 117] on p "[STREET_ADDRESS]" at bounding box center [87, 127] width 140 height 20
type input "[STREET_ADDRESS]"
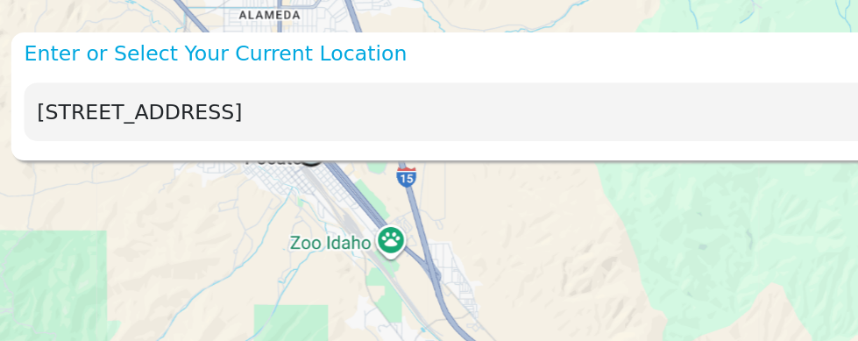
click at [292, 78] on input "[STREET_ADDRESS]" at bounding box center [388, 75] width 741 height 39
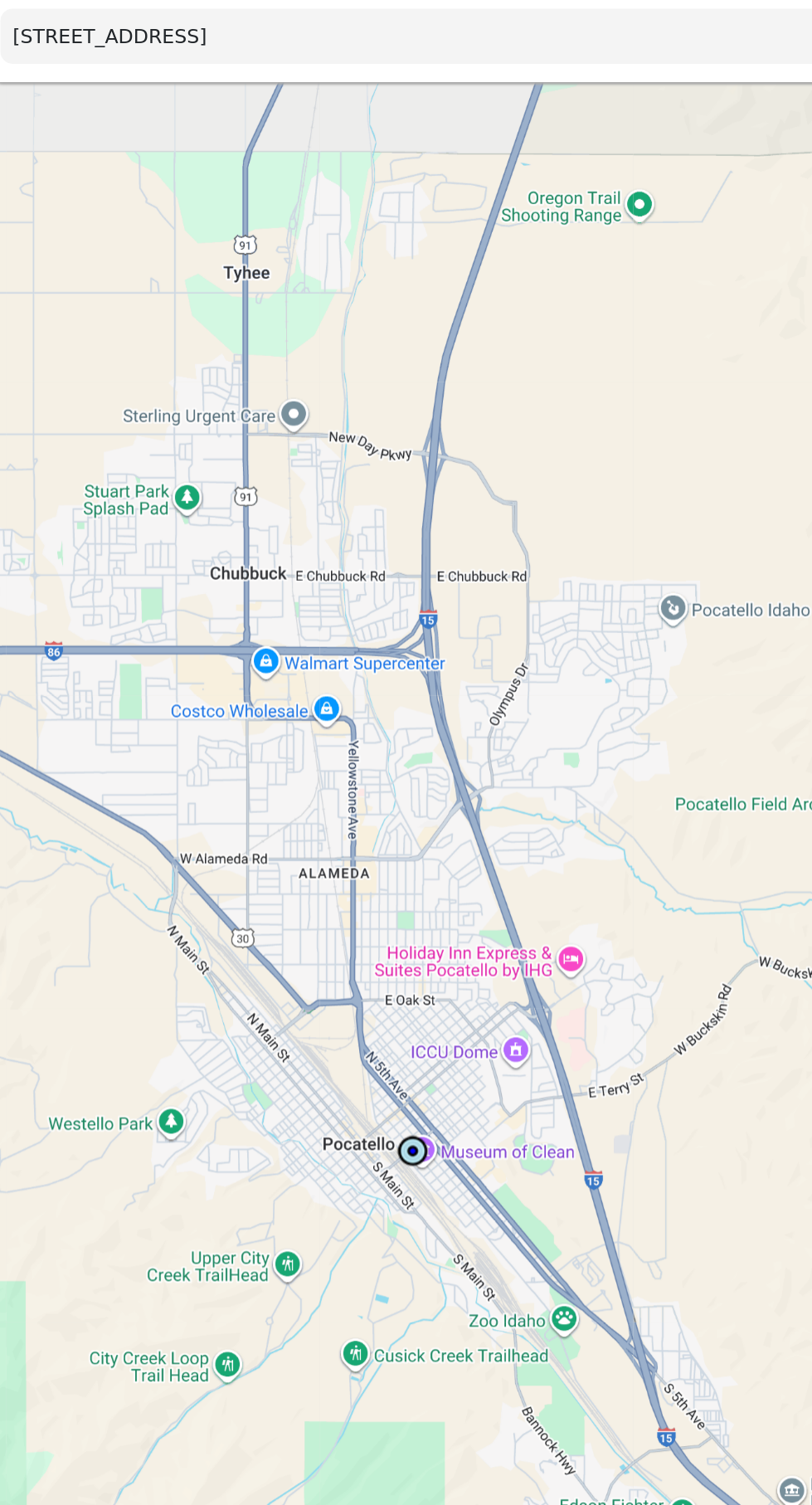
click at [318, 75] on input "[STREET_ADDRESS]" at bounding box center [367, 71] width 701 height 37
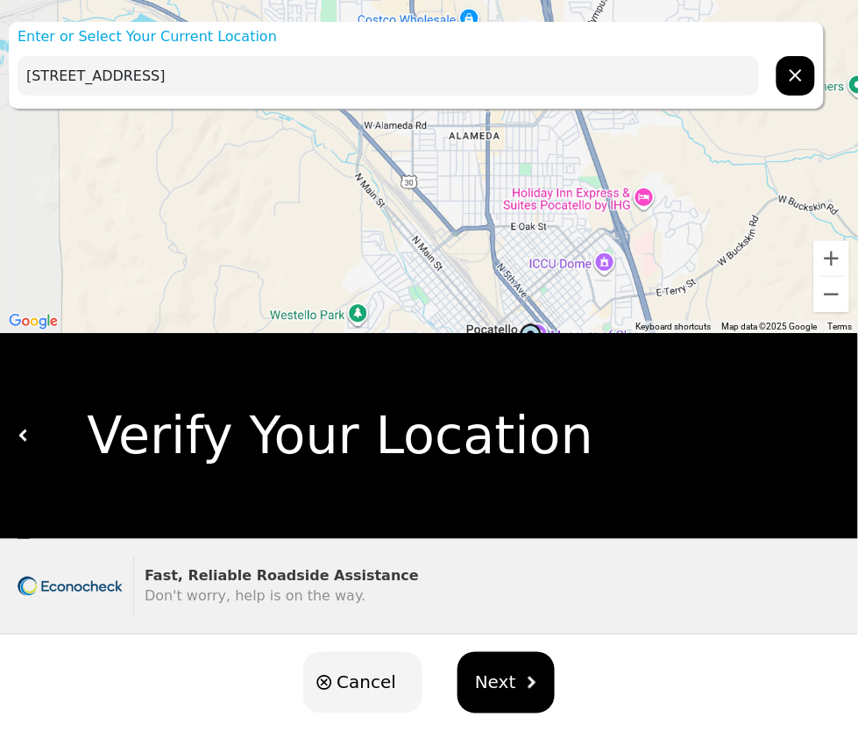
click at [496, 688] on span "Next" at bounding box center [495, 682] width 41 height 26
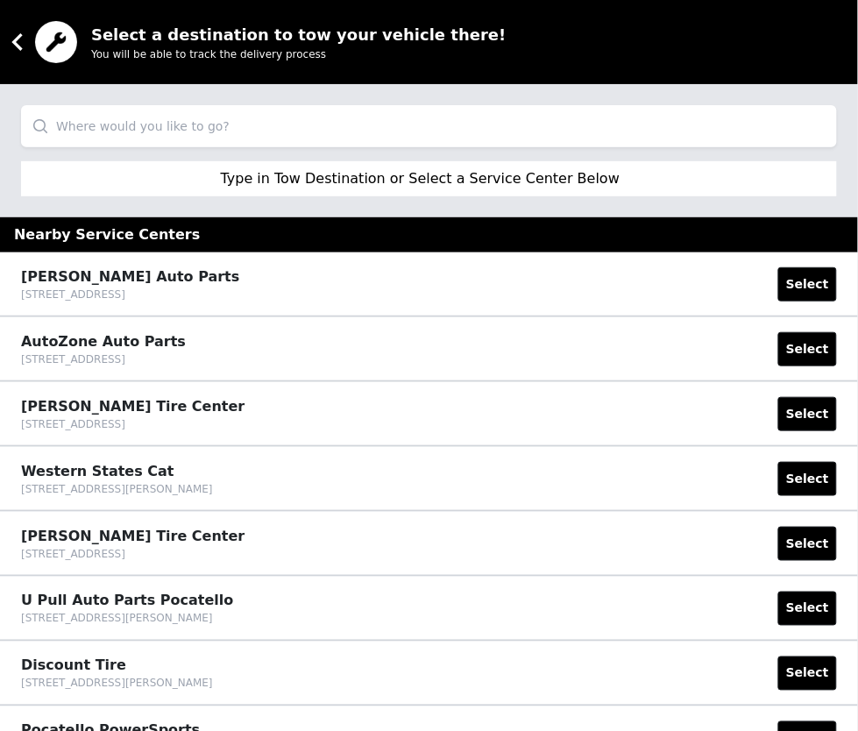
click at [486, 505] on div "[GEOGRAPHIC_DATA] Cat [STREET_ADDRESS][PERSON_NAME] Select" at bounding box center [429, 479] width 858 height 65
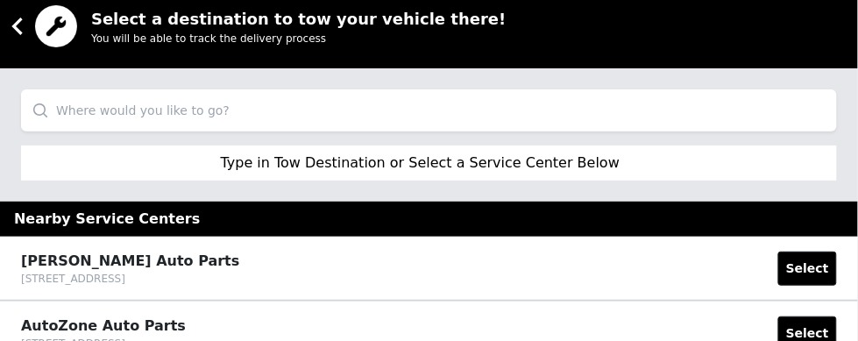
click at [260, 110] on input "search" at bounding box center [429, 110] width 816 height 42
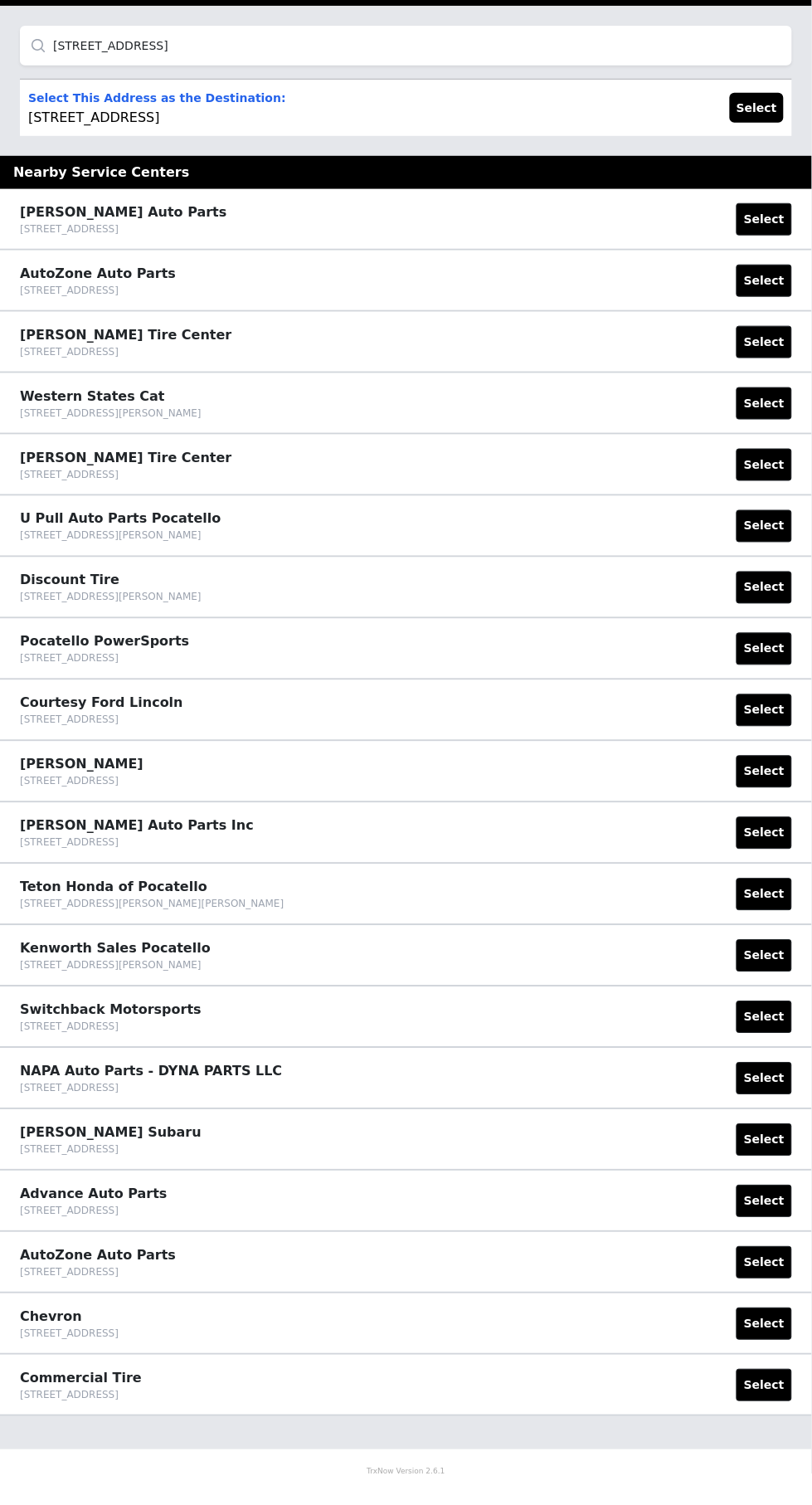
scroll to position [43, 0]
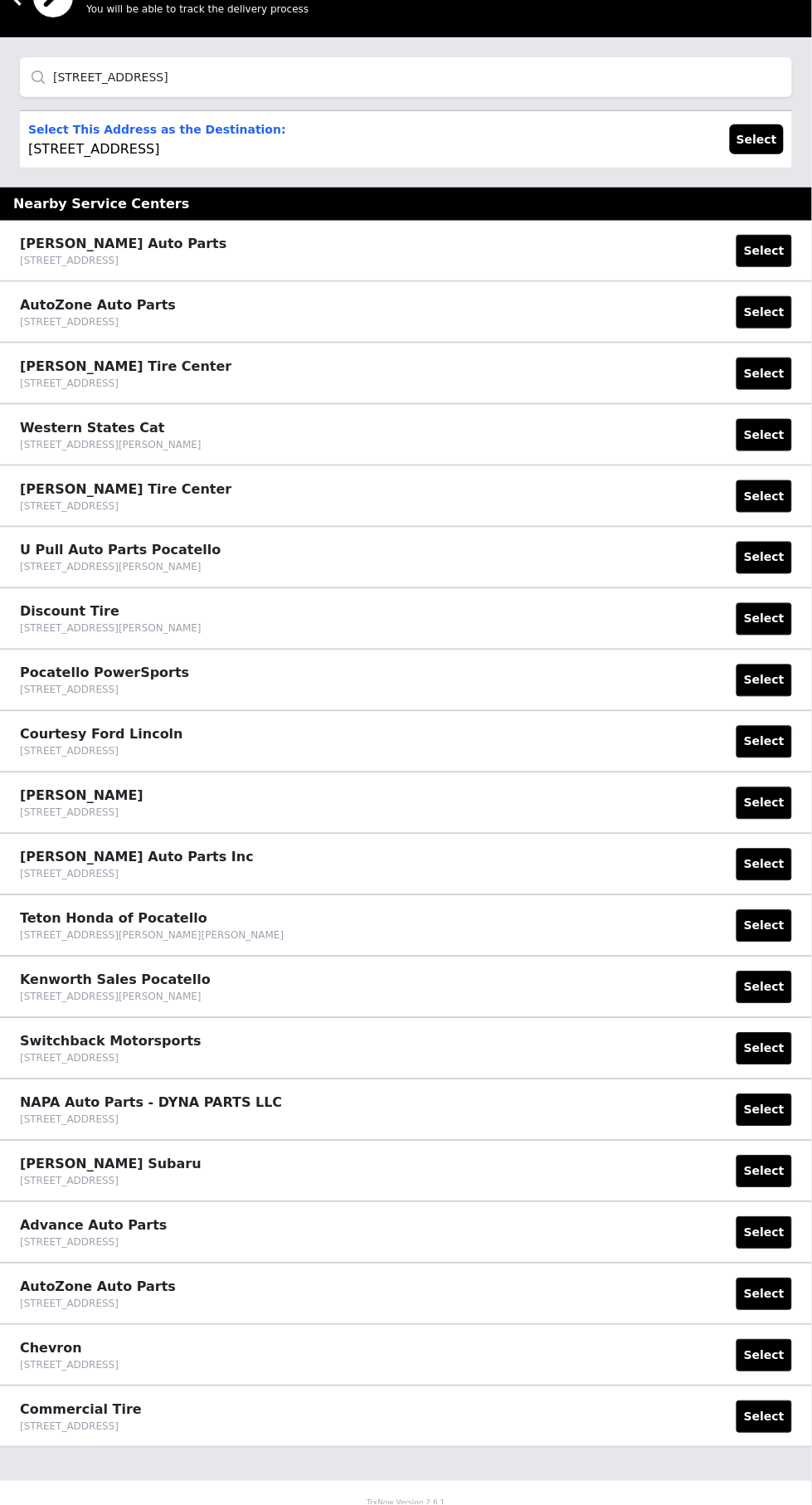
type input "[STREET_ADDRESS]"
click at [165, 148] on p "Select This Address as the Destination: [STREET_ADDRESS]" at bounding box center [157, 139] width 258 height 40
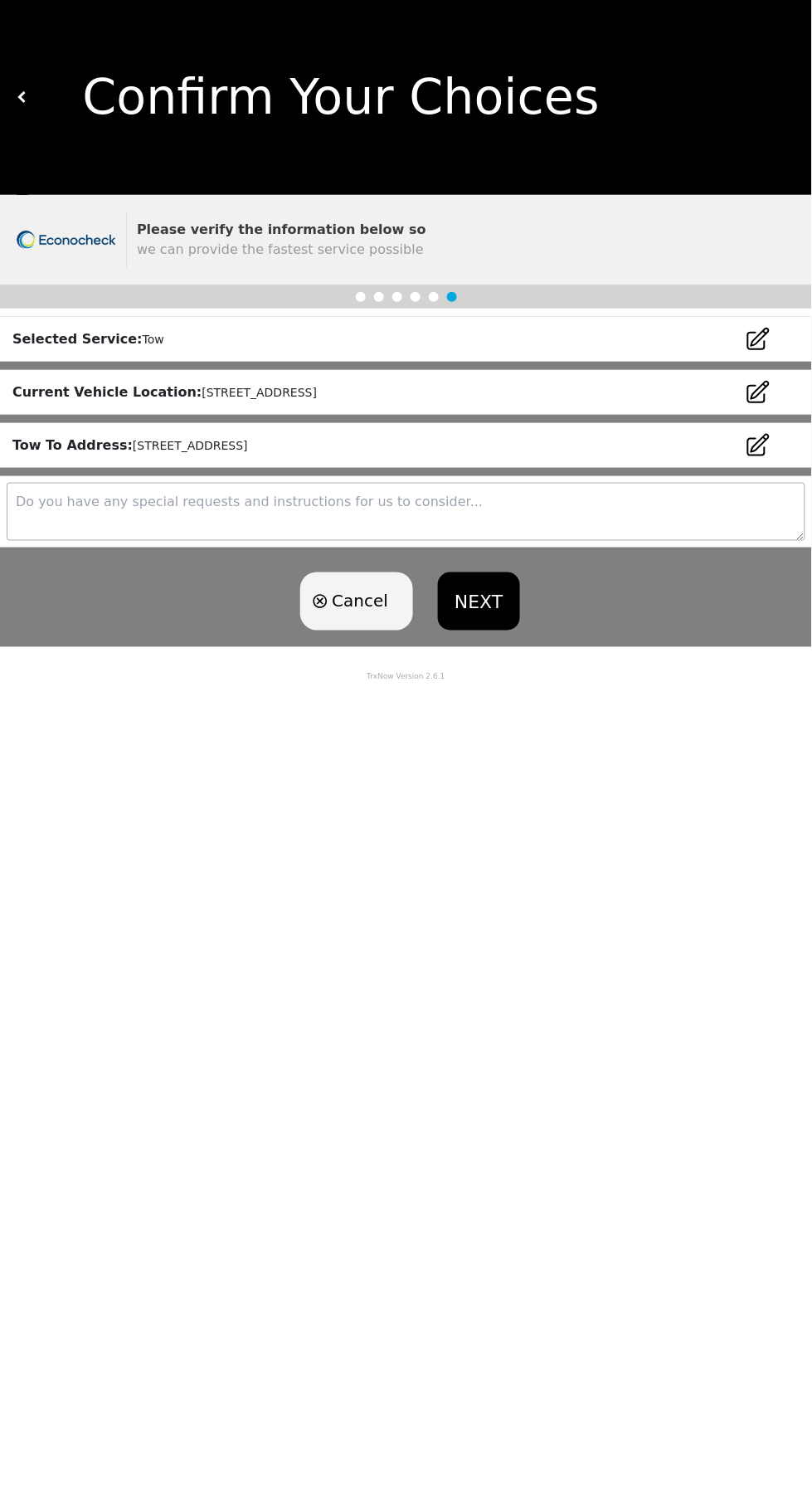
scroll to position [0, 0]
click at [424, 431] on div "Tow To Address: [STREET_ADDRESS]" at bounding box center [406, 445] width 812 height 44
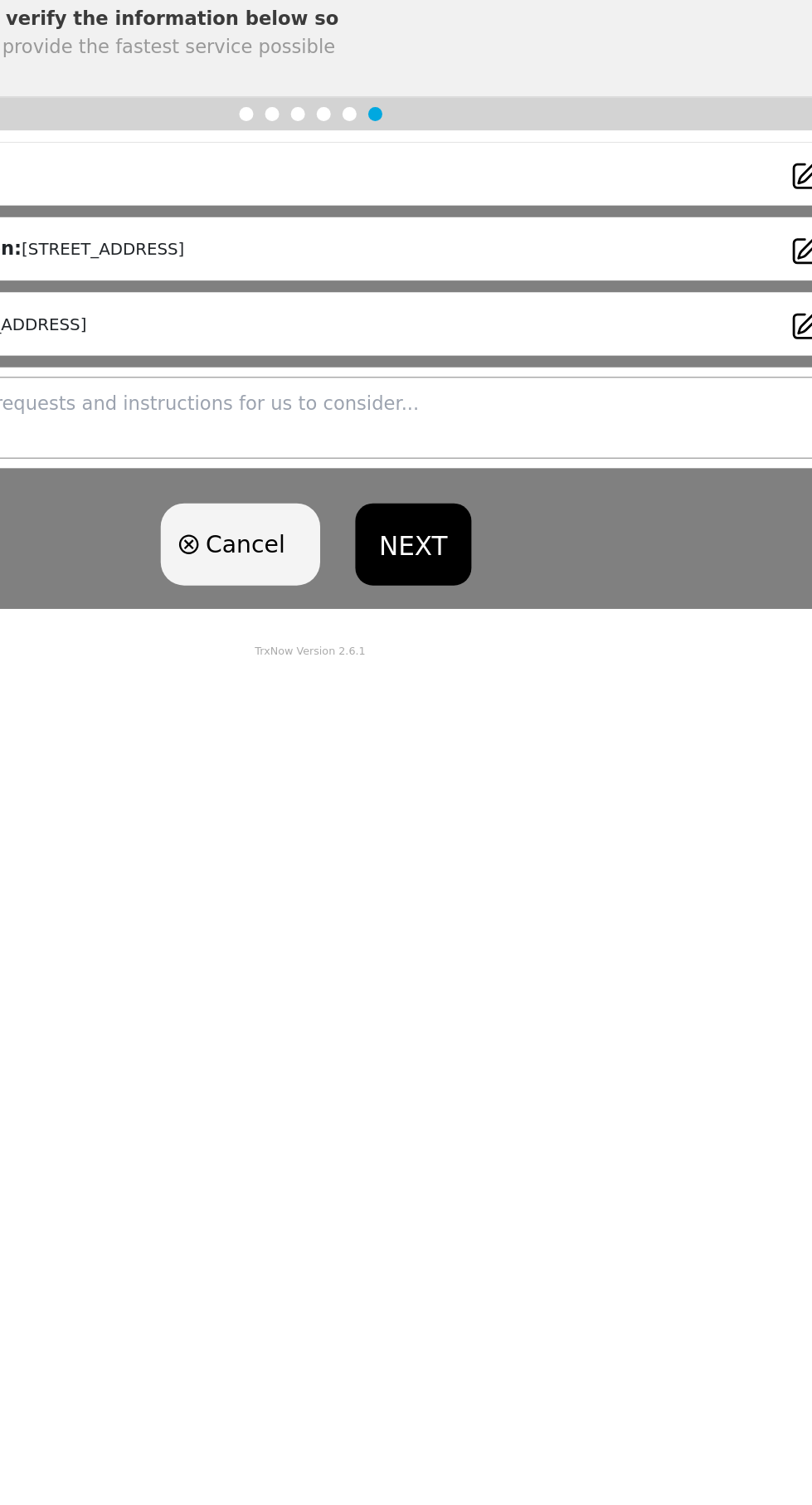
click at [471, 593] on button "NEXT" at bounding box center [479, 601] width 81 height 58
